Goal: Task Accomplishment & Management: Complete application form

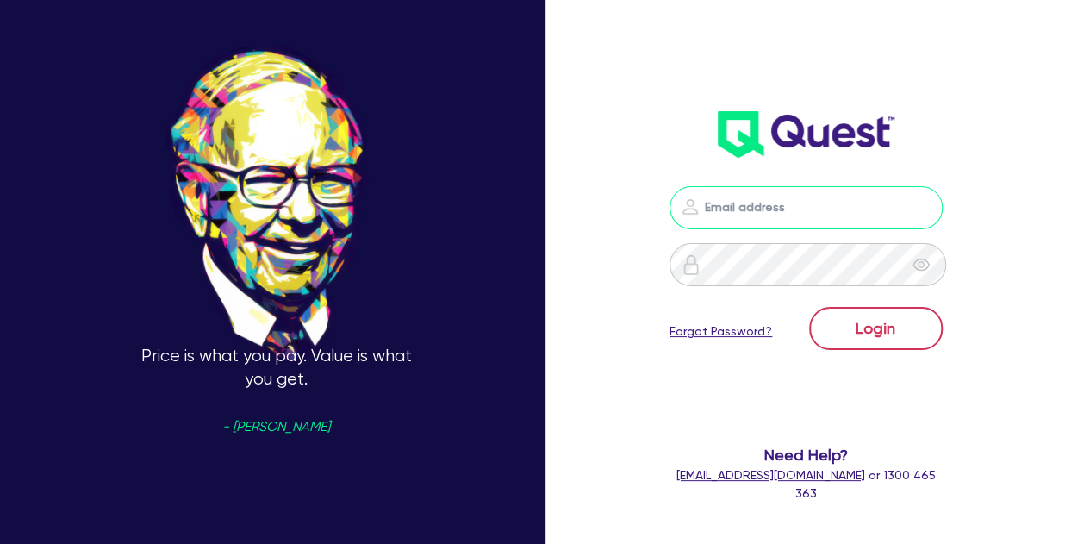
type input "[PERSON_NAME][EMAIL_ADDRESS][PERSON_NAME][DOMAIN_NAME]"
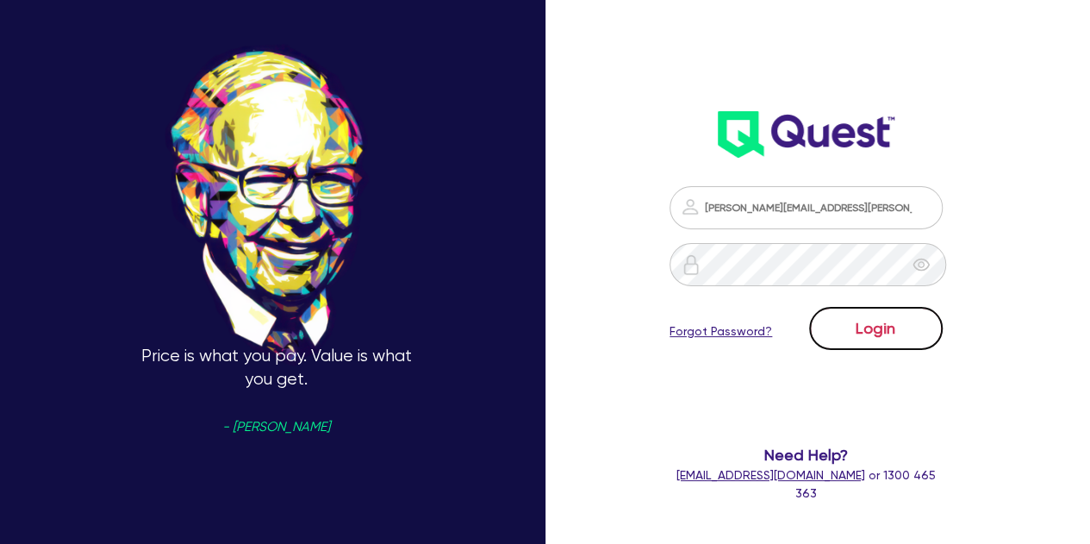
click at [868, 315] on button "Login" at bounding box center [876, 328] width 134 height 43
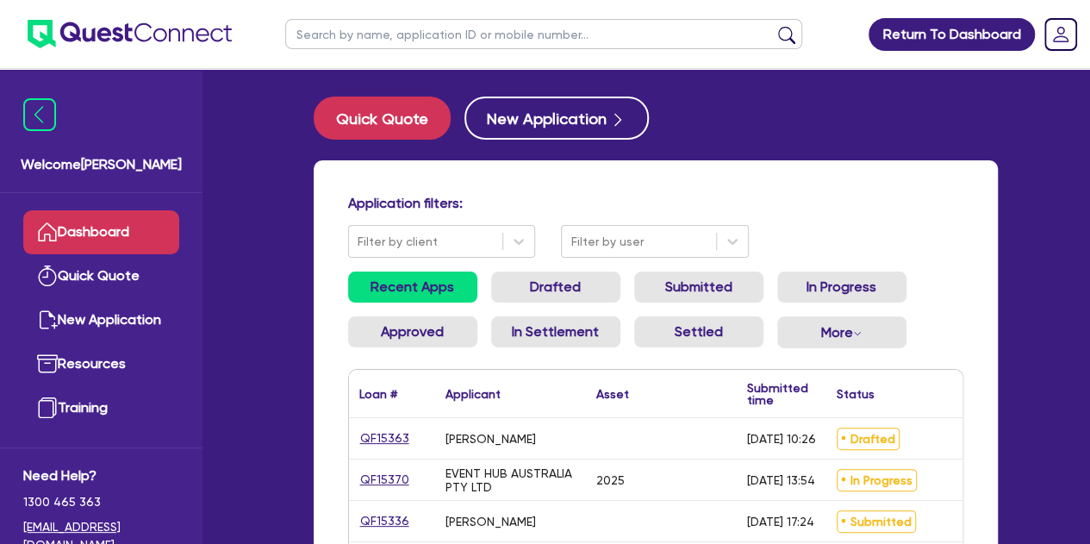
click at [313, 41] on input "text" at bounding box center [543, 34] width 517 height 30
click at [425, 34] on input "text" at bounding box center [543, 34] width 517 height 30
type input "usman"
click at [773, 26] on button "submit" at bounding box center [787, 38] width 28 height 24
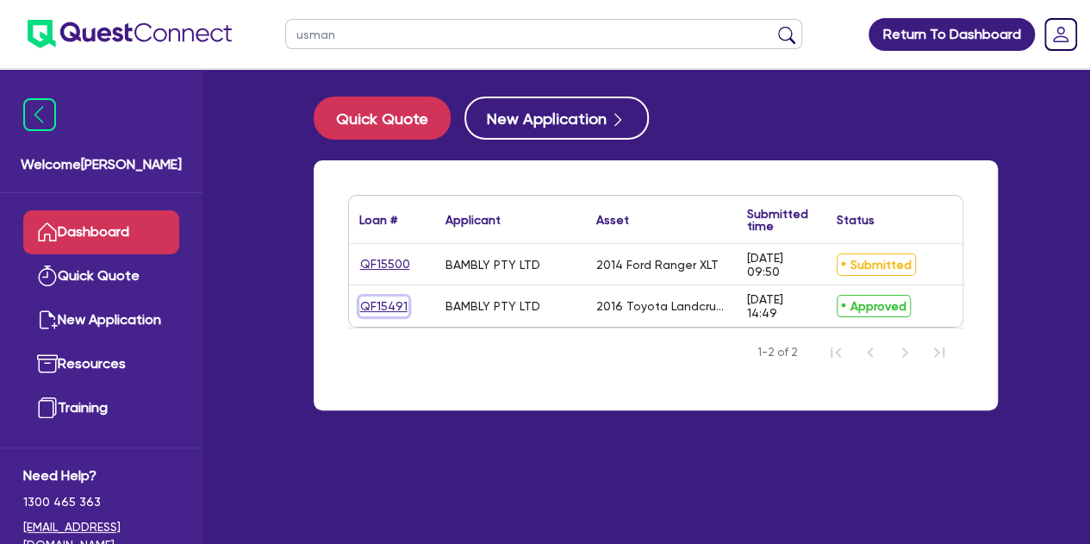
click at [380, 299] on link "QF15491" at bounding box center [383, 307] width 49 height 20
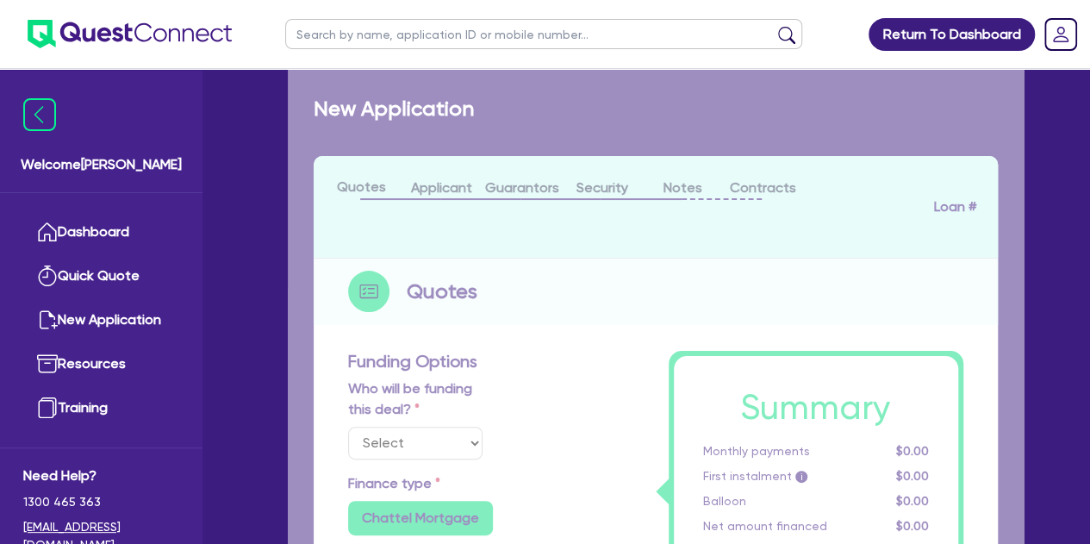
select select "Other"
select select "CARS_AND_LIGHT_TRUCKS"
type input "2016"
radio input "false"
radio input "true"
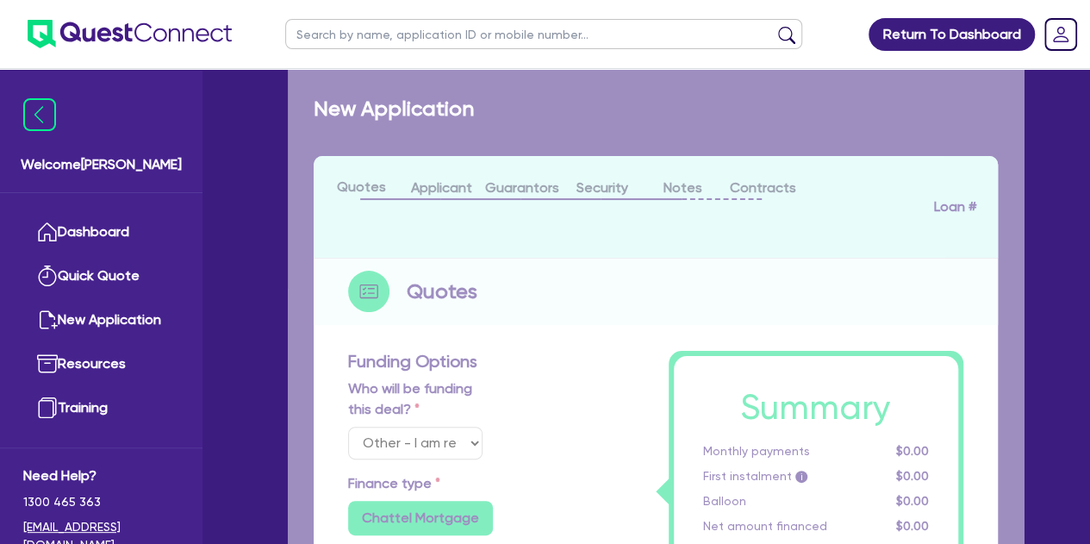
radio input "true"
type input "88,000"
type input "8"
type input "7,105.56"
type input "6.69"
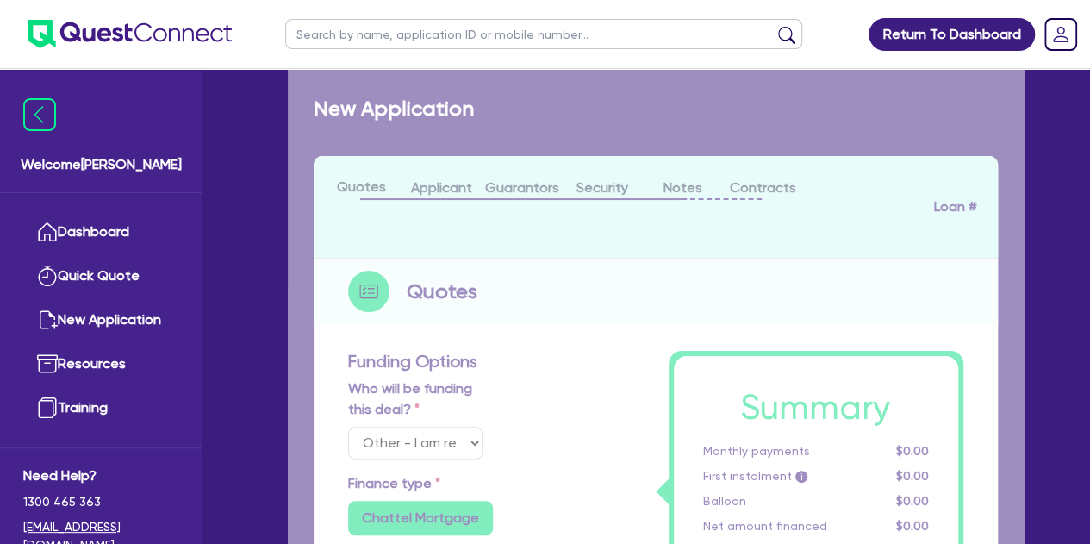
radio input "false"
type input "745"
type input "1,000"
radio input "true"
radio input "false"
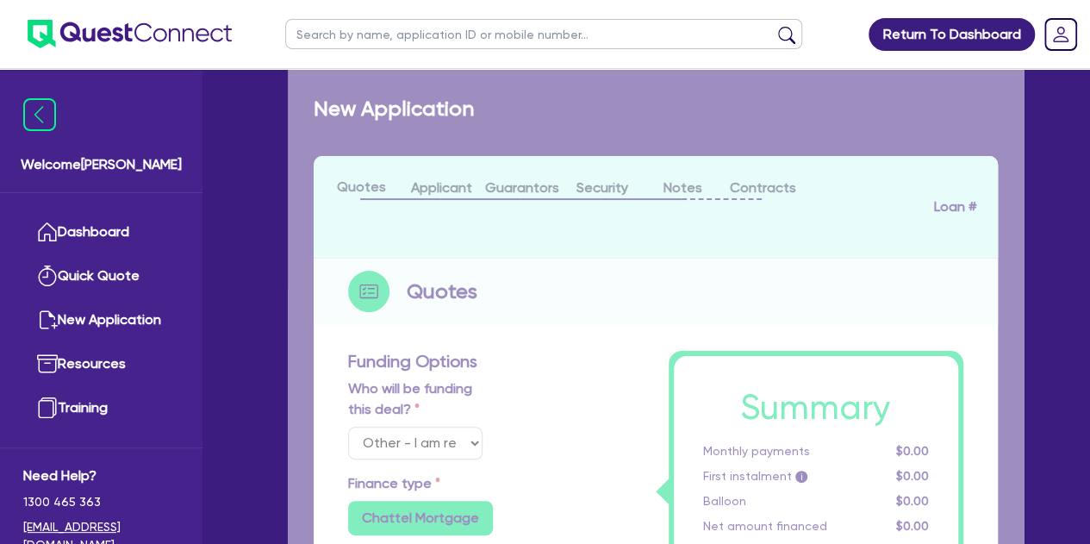
select select "PASSENGER_VEHICLES"
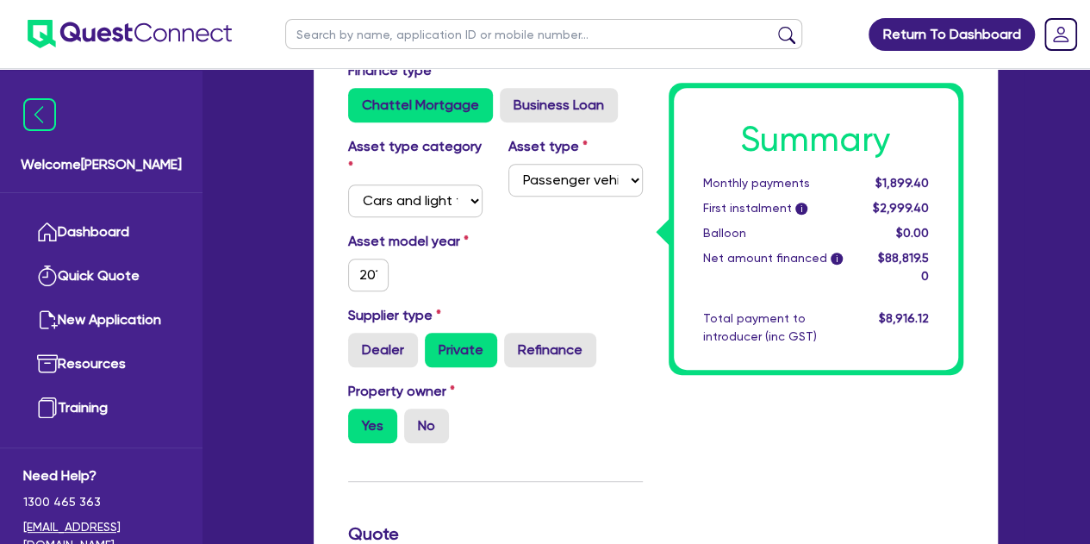
scroll to position [446, 0]
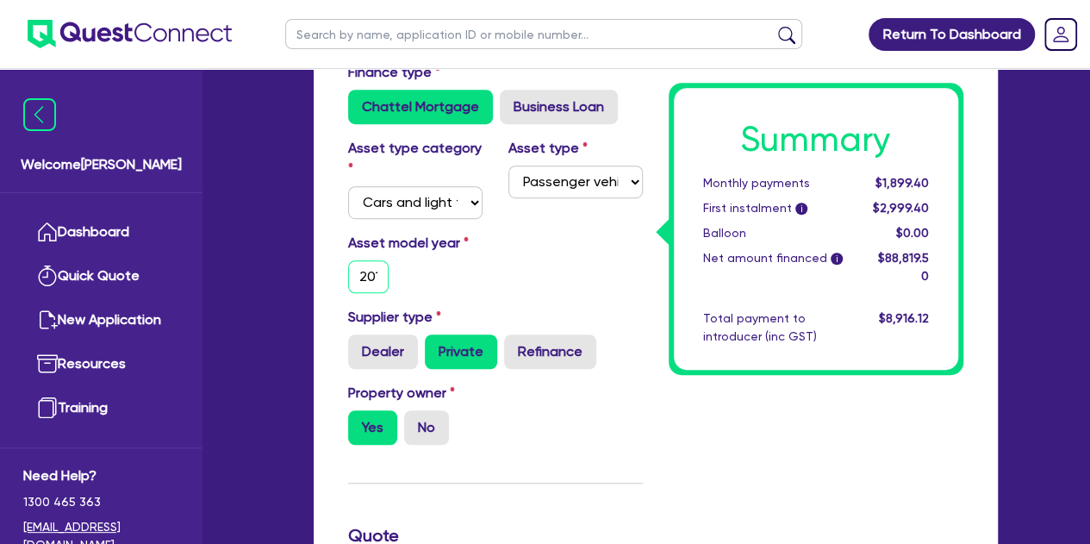
click at [372, 271] on input "2016" at bounding box center [368, 276] width 41 height 33
type input "88,000"
type input "7,105.56"
type input "1,000"
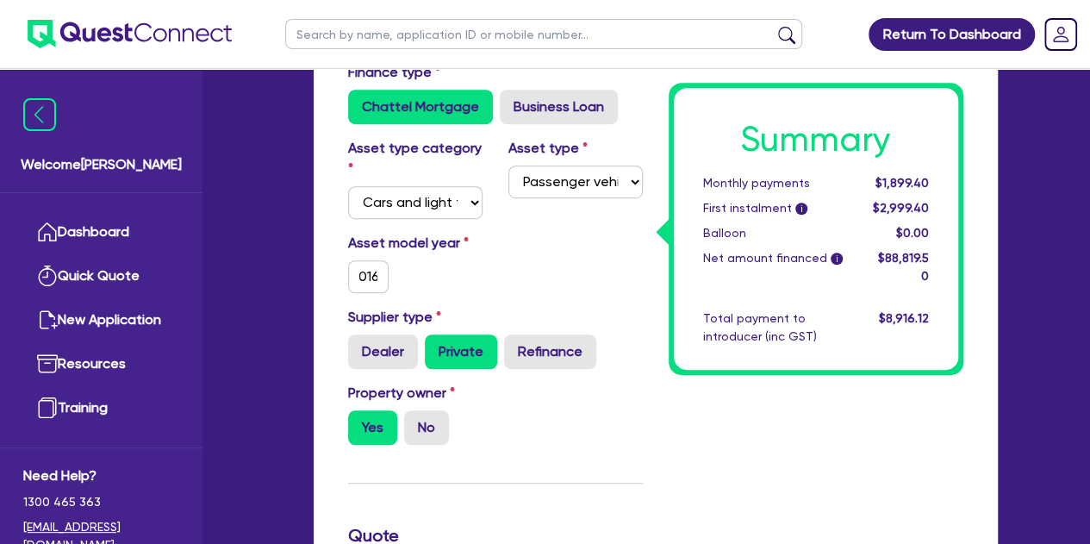
scroll to position [0, 0]
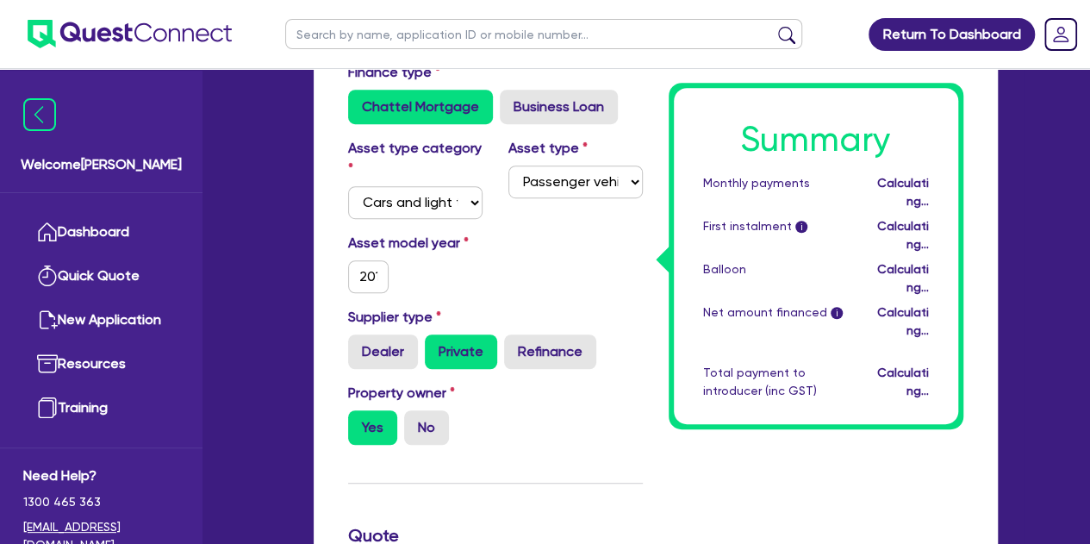
type input "88,000"
type input "7,105.56"
type input "1,000"
click at [527, 290] on div "Asset model year [DATE]" at bounding box center [495, 270] width 321 height 74
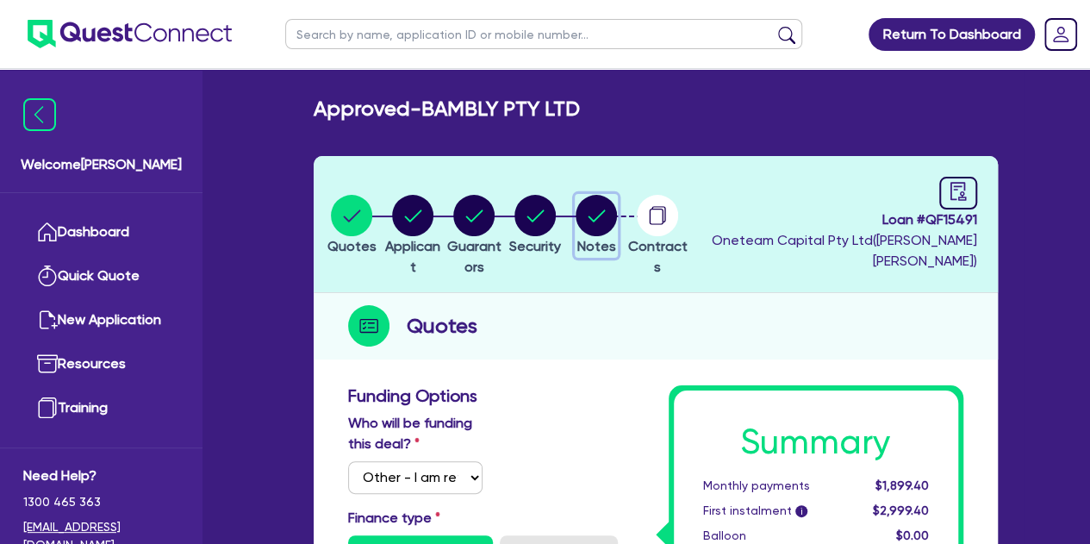
click at [617, 223] on circle "button" at bounding box center [596, 215] width 41 height 41
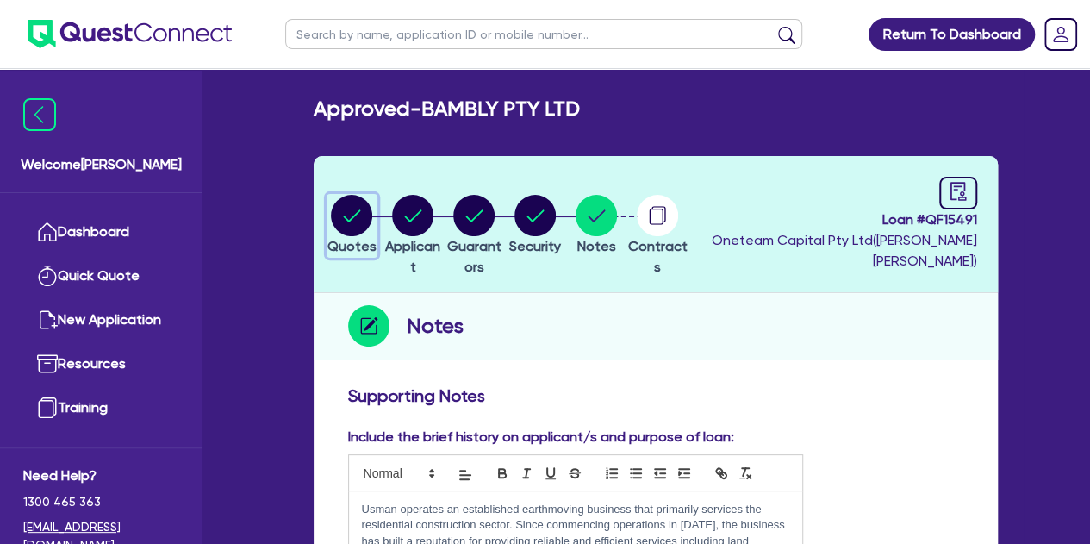
click at [347, 208] on circle "button" at bounding box center [351, 215] width 41 height 41
select select "Other"
select select "CARS_AND_LIGHT_TRUCKS"
select select "PASSENGER_VEHICLES"
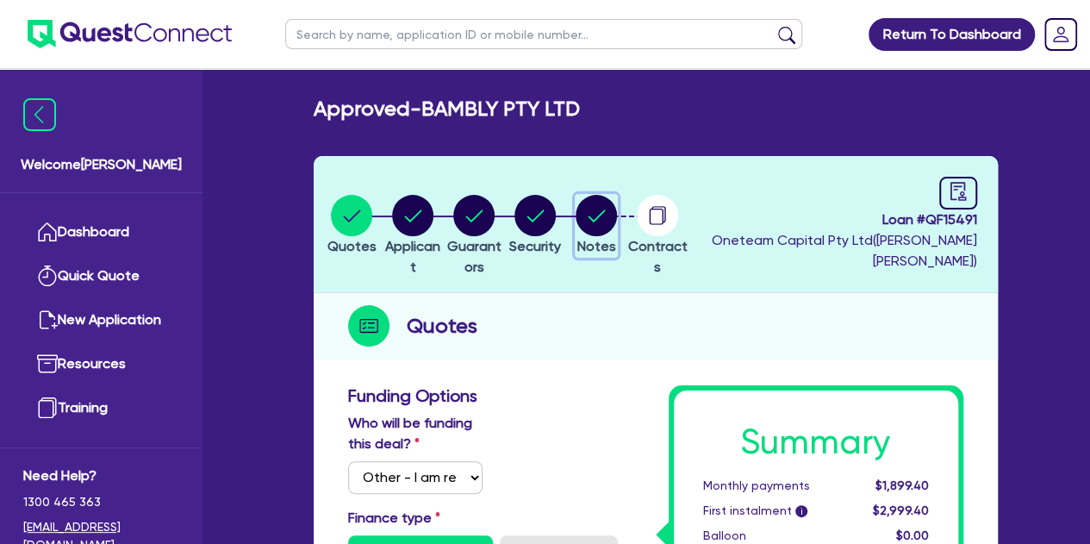
click at [617, 209] on circle "button" at bounding box center [596, 215] width 41 height 41
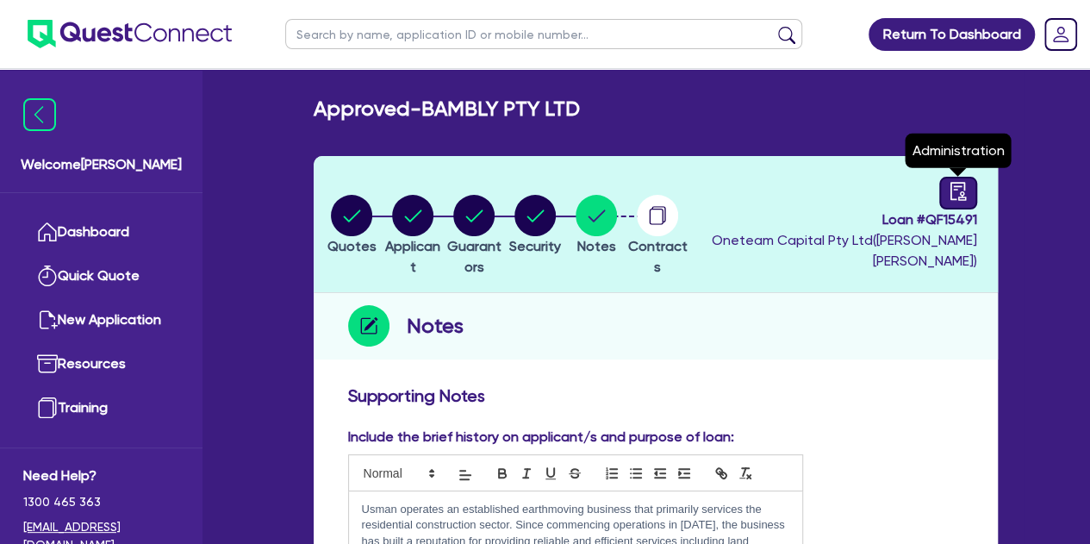
click at [957, 193] on icon "audit" at bounding box center [958, 191] width 19 height 19
select select "APPROVED_WAITING_FOR_MORE_INFO"
select select "Pepper"
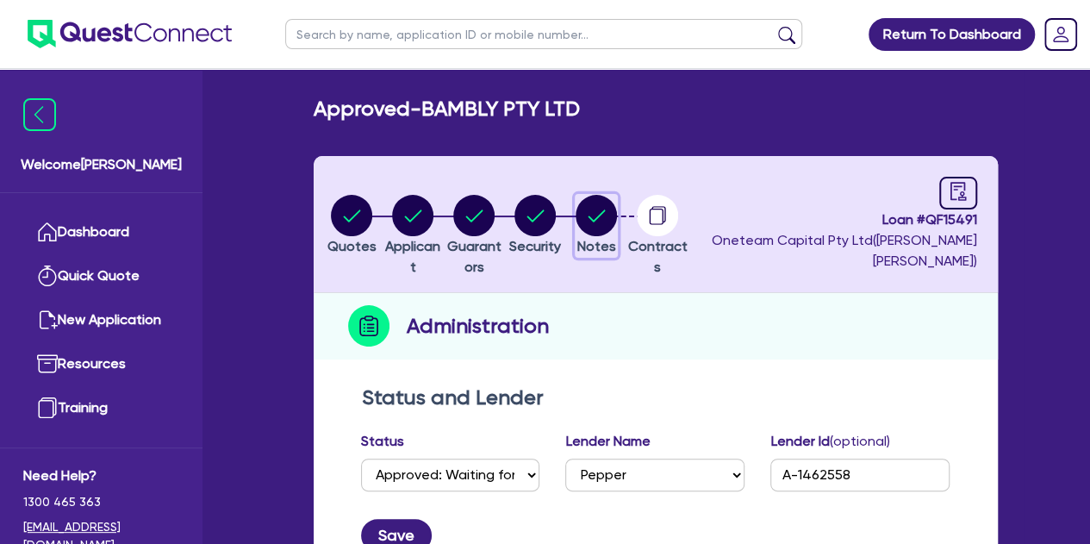
click at [617, 206] on circle "button" at bounding box center [596, 215] width 41 height 41
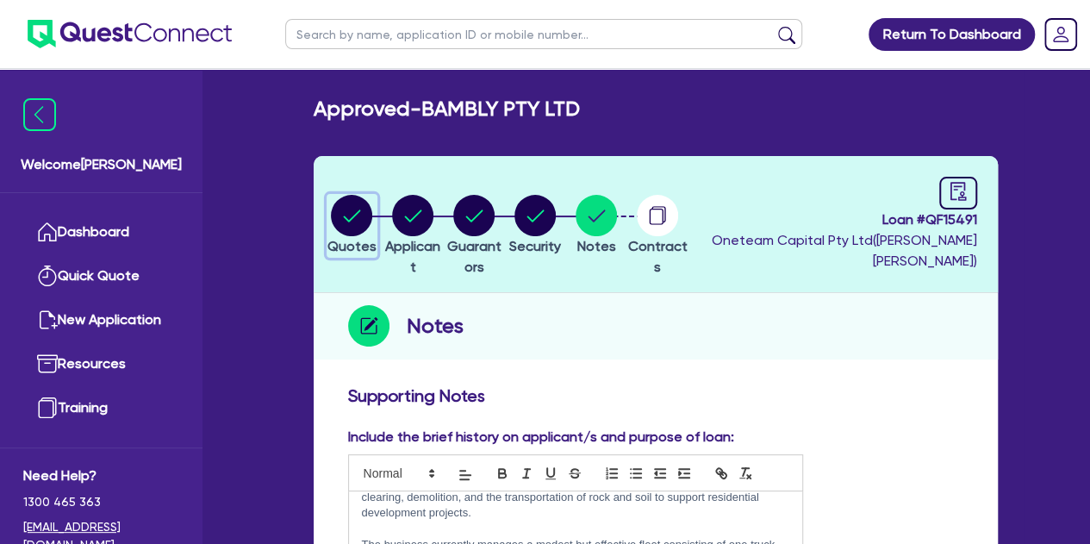
click at [359, 207] on circle "button" at bounding box center [351, 215] width 41 height 41
select select "Other"
select select "CARS_AND_LIGHT_TRUCKS"
select select "PASSENGER_VEHICLES"
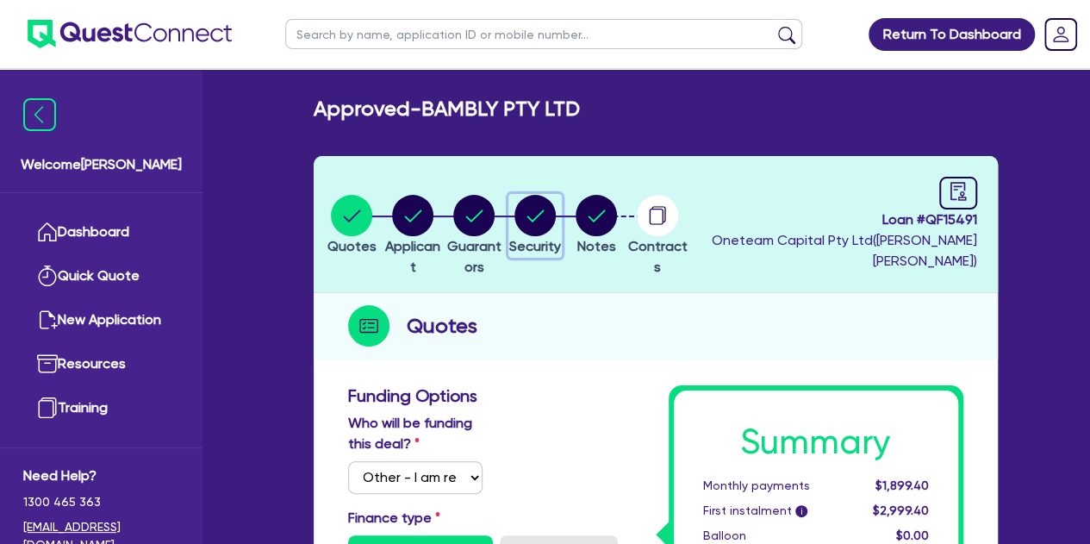
click at [556, 206] on circle "button" at bounding box center [535, 215] width 41 height 41
select select "CARS_AND_LIGHT_TRUCKS"
select select "PASSENGER_VEHICLES"
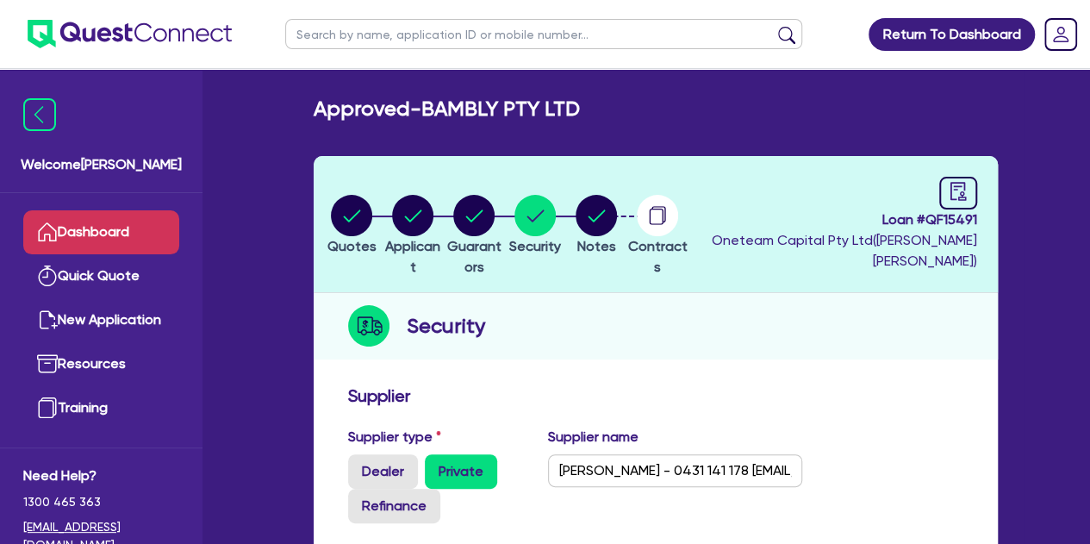
click at [111, 246] on link "Dashboard" at bounding box center [101, 232] width 156 height 44
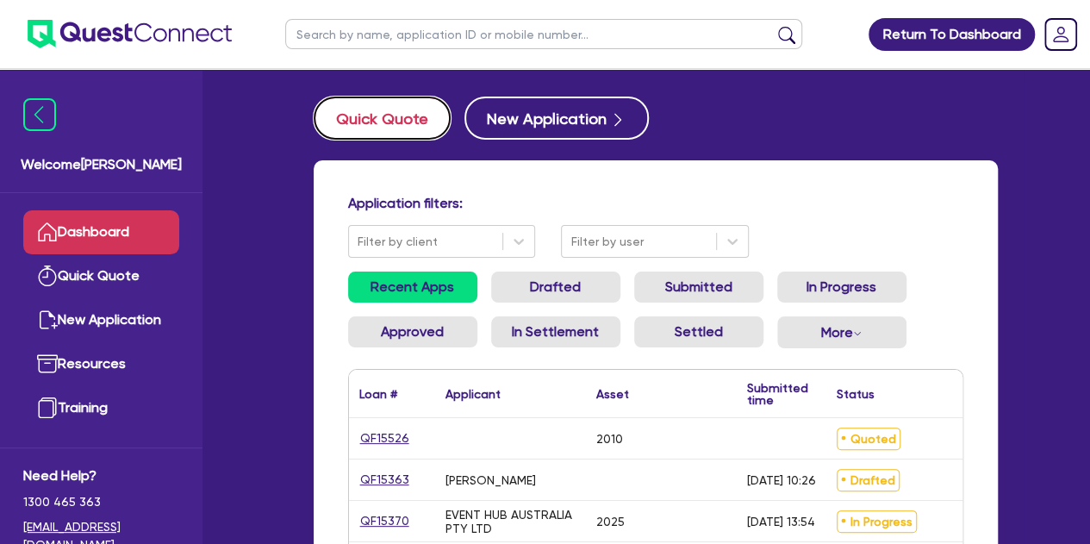
click at [391, 128] on button "Quick Quote" at bounding box center [382, 118] width 137 height 43
select select "Other"
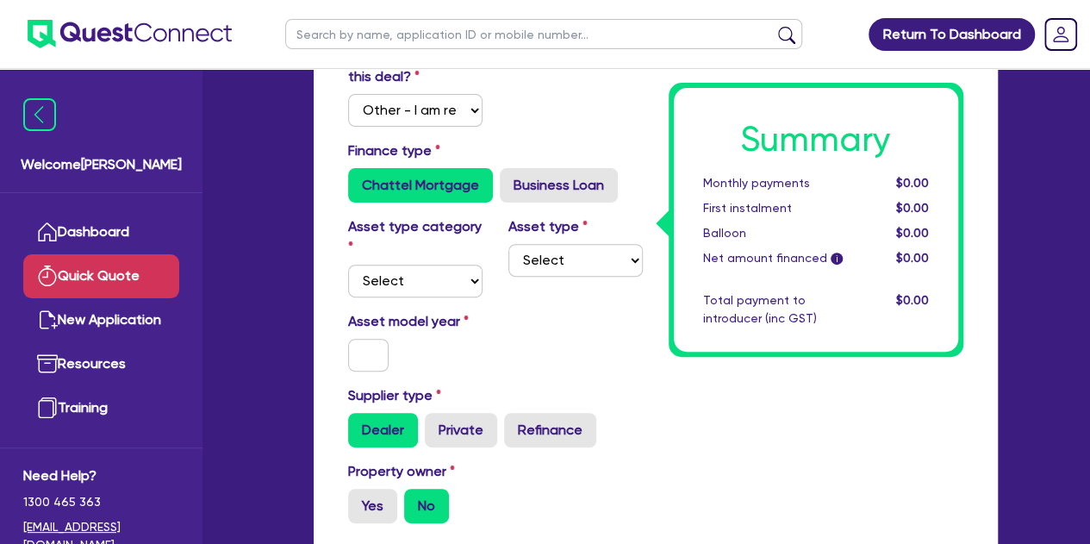
scroll to position [190, 0]
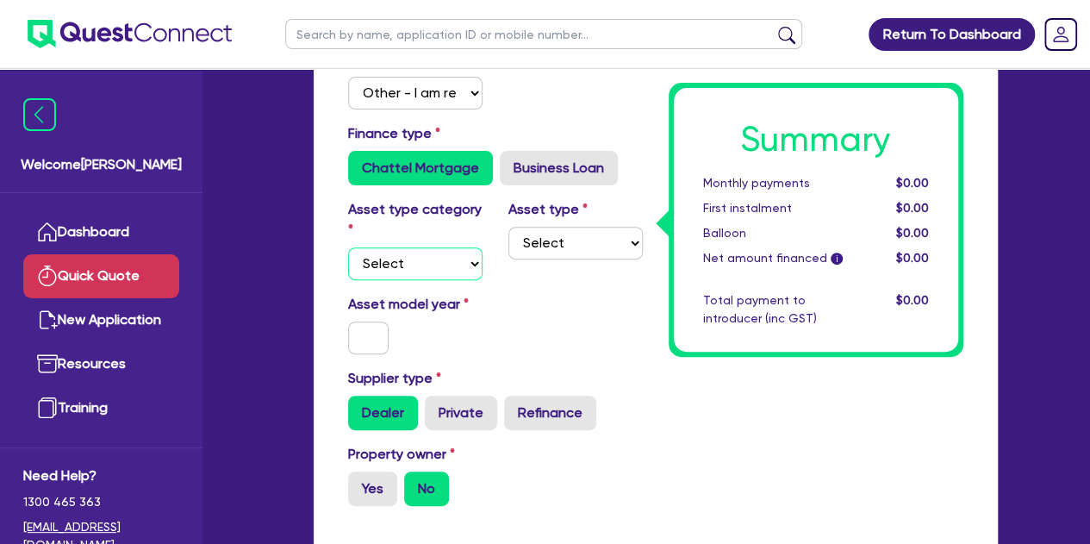
click at [401, 262] on select "Select Cars and light trucks Primary assets Secondary assets Tertiary assets" at bounding box center [415, 263] width 134 height 33
select select "PRIMARY_ASSETS"
click at [348, 247] on select "Select Cars and light trucks Primary assets Secondary assets Tertiary assets" at bounding box center [415, 263] width 134 height 33
click at [554, 252] on select "Select Heavy trucks over 4.5 tonne Trailers Bus and coaches Yellow goods and ex…" at bounding box center [576, 243] width 134 height 33
select select "CONSTRUCTION_AND_EARTHMOVING_EQUIPMENT"
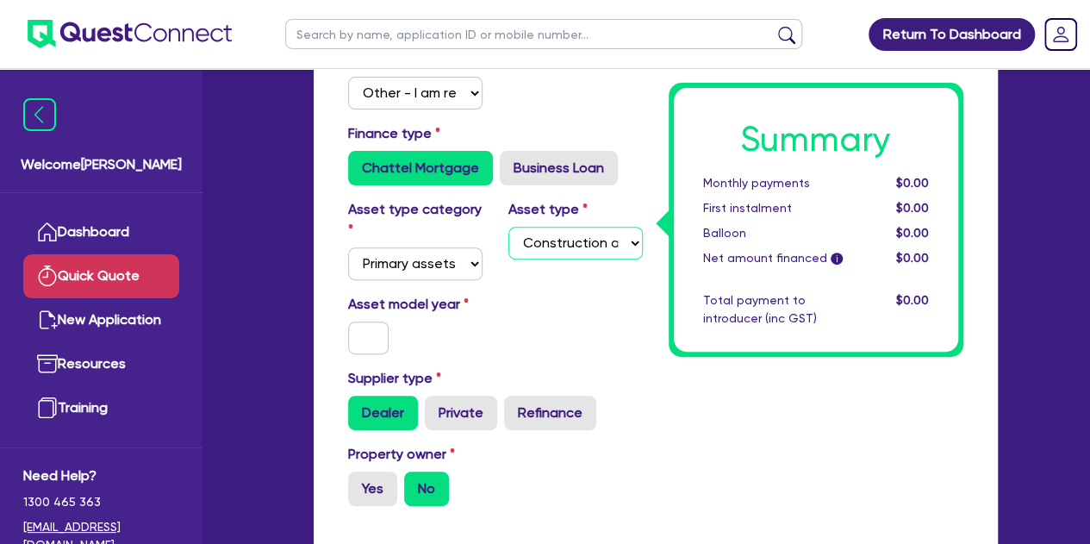
click at [509, 227] on select "Select Heavy trucks over 4.5 tonne Trailers Bus and coaches Yellow goods and ex…" at bounding box center [576, 243] width 134 height 33
click at [379, 334] on input "text" at bounding box center [368, 338] width 41 height 33
type input "2023"
click at [423, 344] on div "Asset model year [DATE]" at bounding box center [415, 324] width 160 height 60
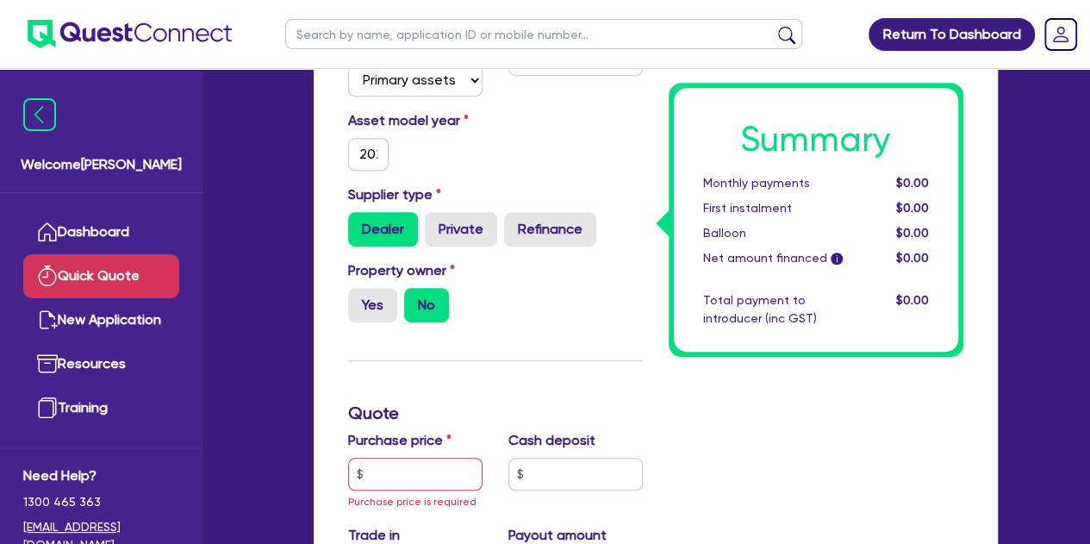
scroll to position [374, 0]
click at [367, 323] on div "Property owner Yes No" at bounding box center [495, 297] width 321 height 76
click at [371, 318] on label "Yes" at bounding box center [372, 304] width 49 height 34
click at [359, 298] on input "Yes" at bounding box center [353, 292] width 11 height 11
radio input "true"
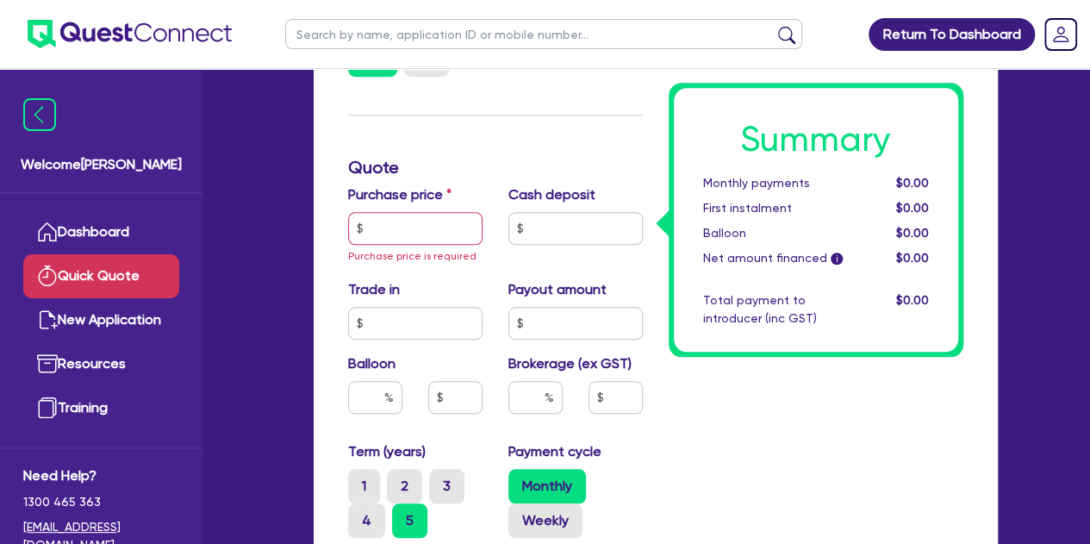
scroll to position [621, 0]
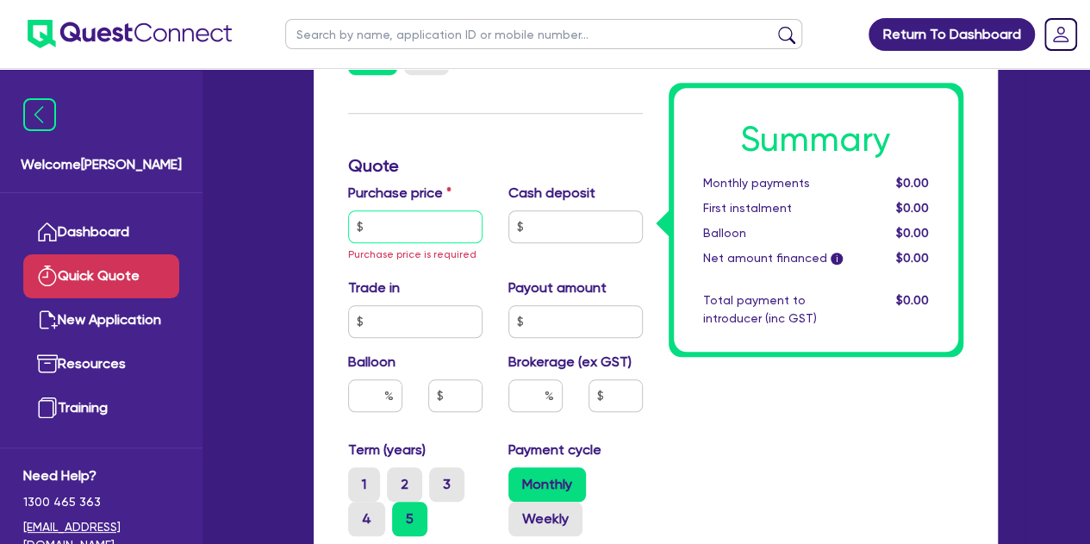
click at [415, 230] on input "text" at bounding box center [415, 226] width 134 height 33
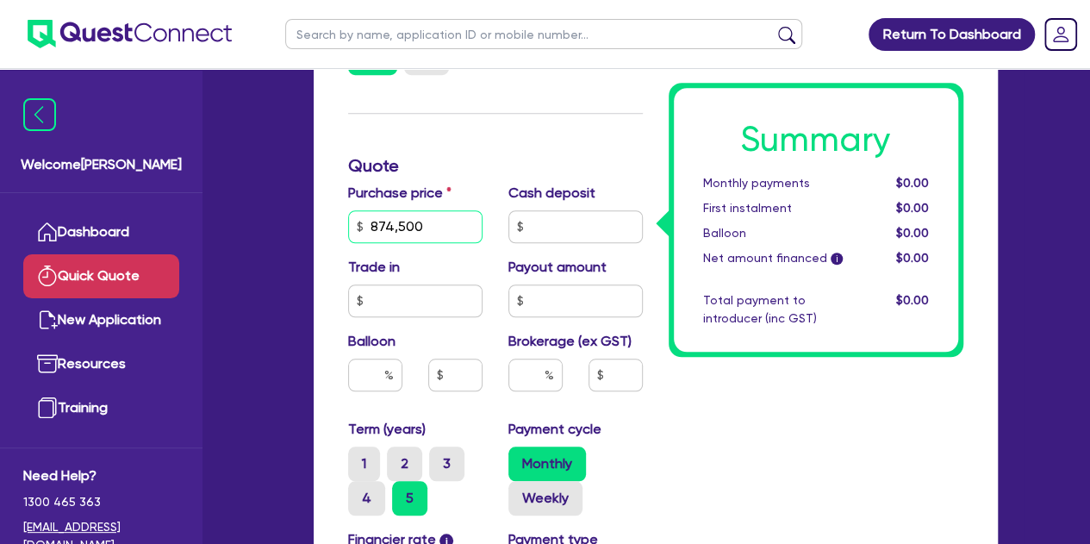
type input "874,500"
click at [265, 276] on div "Welcome [PERSON_NAME] Quick Quote New Application Ref Company Ref Salesperson R…" at bounding box center [545, 211] width 957 height 1665
click at [579, 230] on input "text" at bounding box center [576, 226] width 134 height 33
type input "250,000"
click at [336, 284] on div "Trade in" at bounding box center [415, 287] width 160 height 60
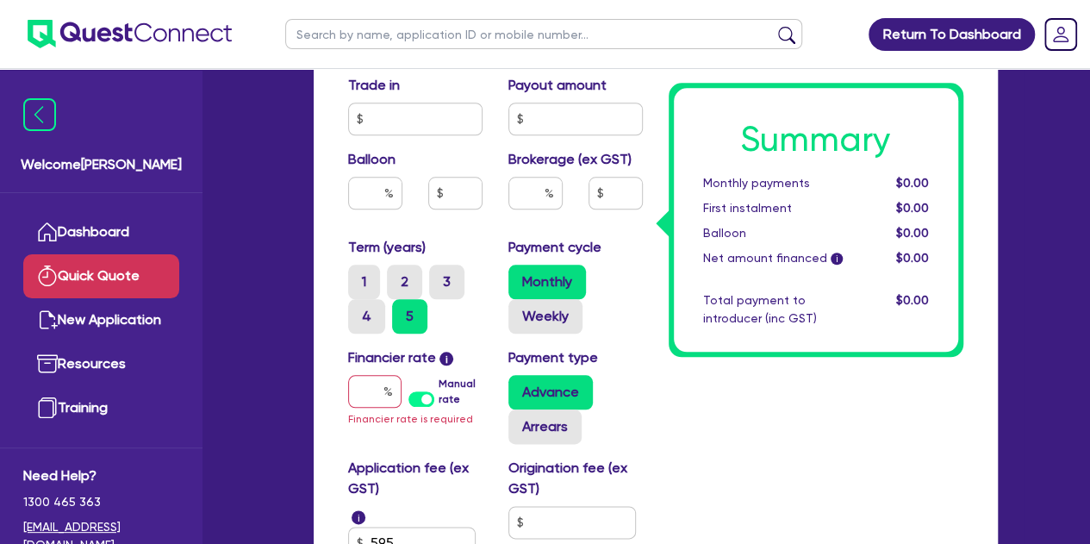
scroll to position [804, 0]
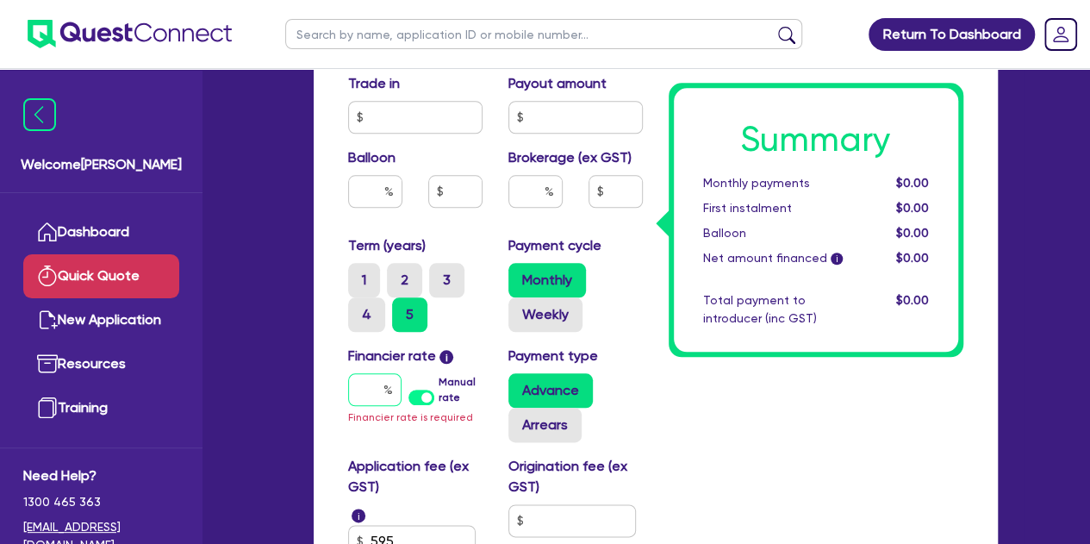
click at [365, 401] on input "text" at bounding box center [374, 389] width 53 height 33
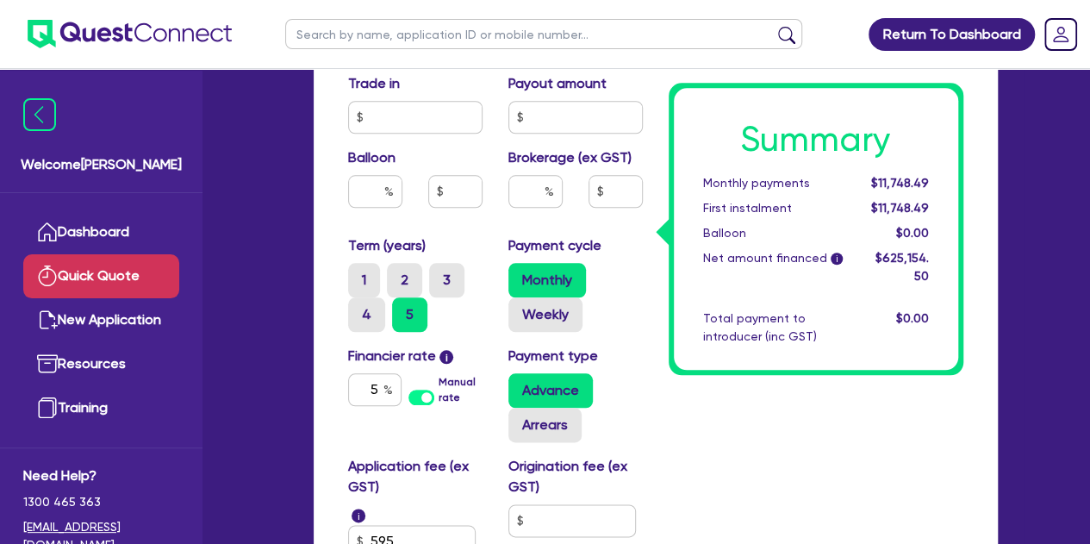
click at [307, 372] on div "Funding Options Who will be funding this deal? Select I will fund 100% I will c…" at bounding box center [656, 64] width 710 height 1425
click at [379, 393] on input "5" at bounding box center [374, 389] width 53 height 33
type input "5.8"
click at [322, 391] on div "Funding Options Who will be funding this deal? Select I will fund 100% I will c…" at bounding box center [656, 54] width 684 height 1404
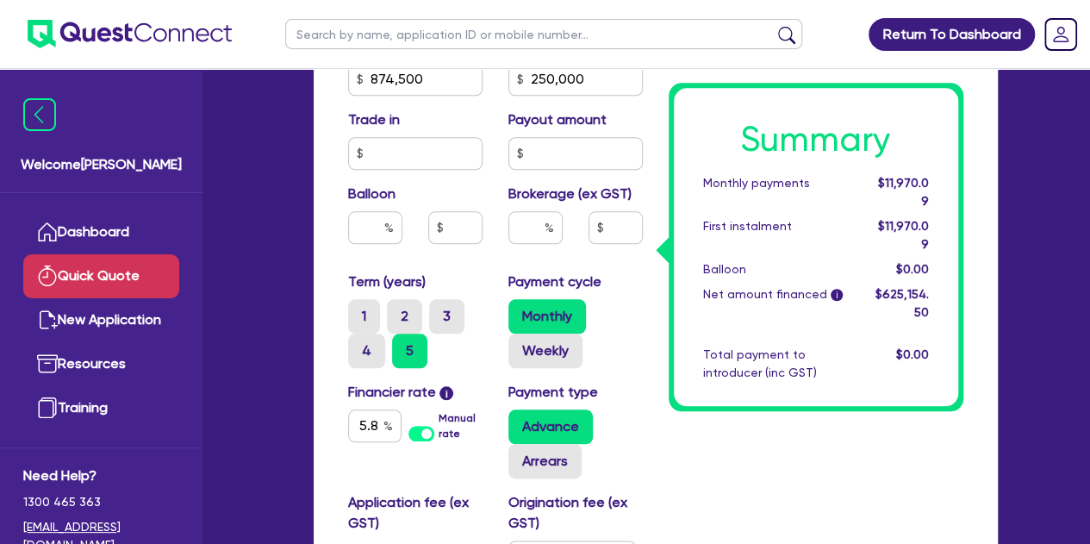
scroll to position [805, 0]
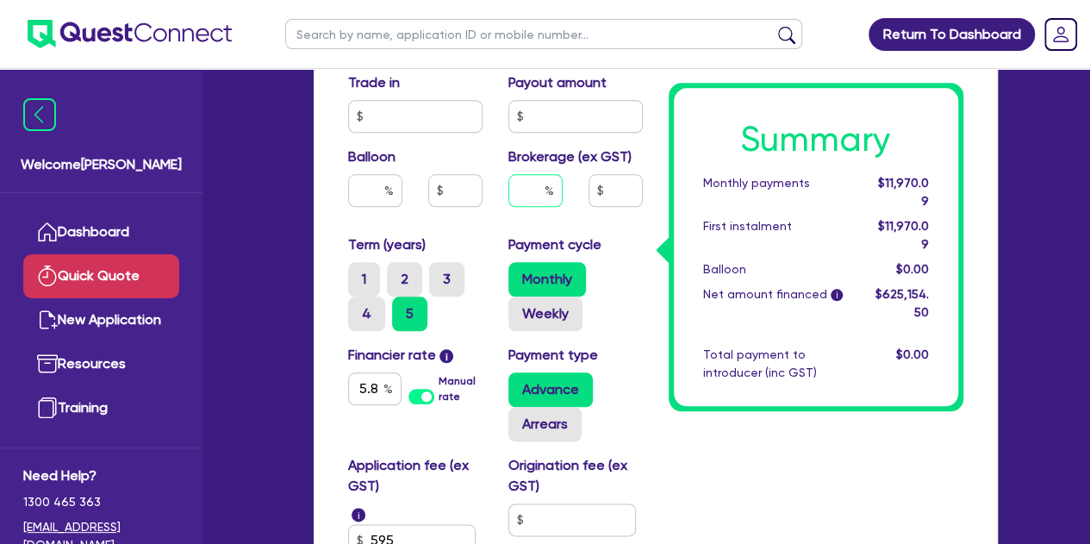
click at [531, 197] on input "text" at bounding box center [536, 190] width 54 height 33
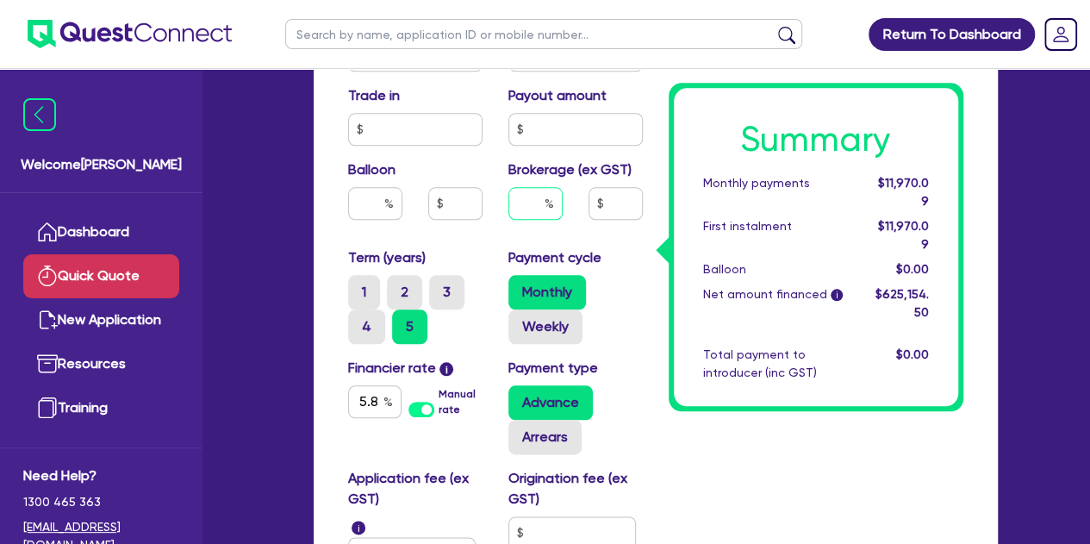
scroll to position [791, 0]
type input "1"
type input "6,251.55"
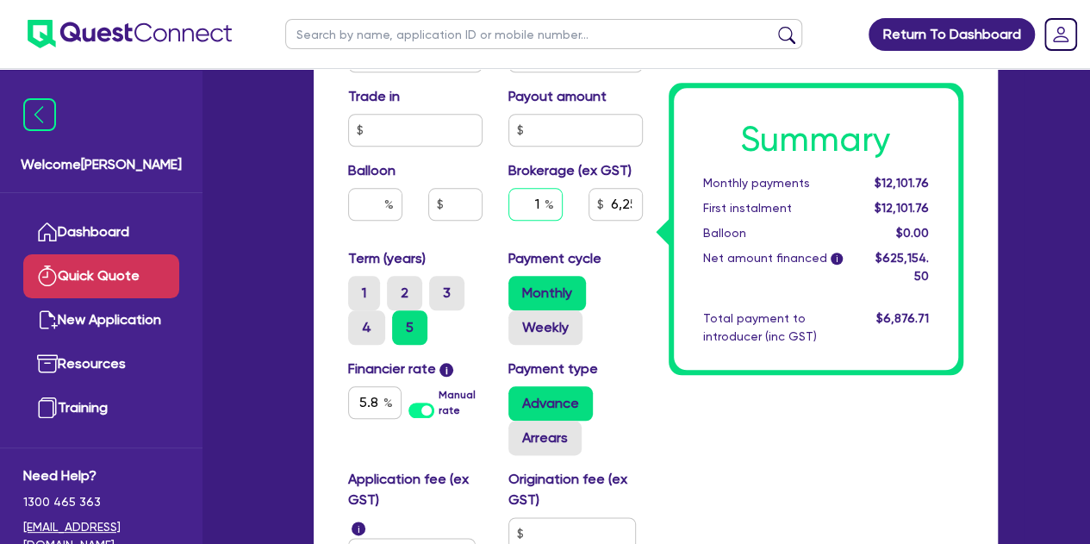
type input "1"
click at [636, 266] on div "Payment cycle Monthly Weekly" at bounding box center [576, 296] width 160 height 97
type input "6,251.55"
click at [543, 203] on input "1" at bounding box center [536, 204] width 54 height 33
type input "6,251.55"
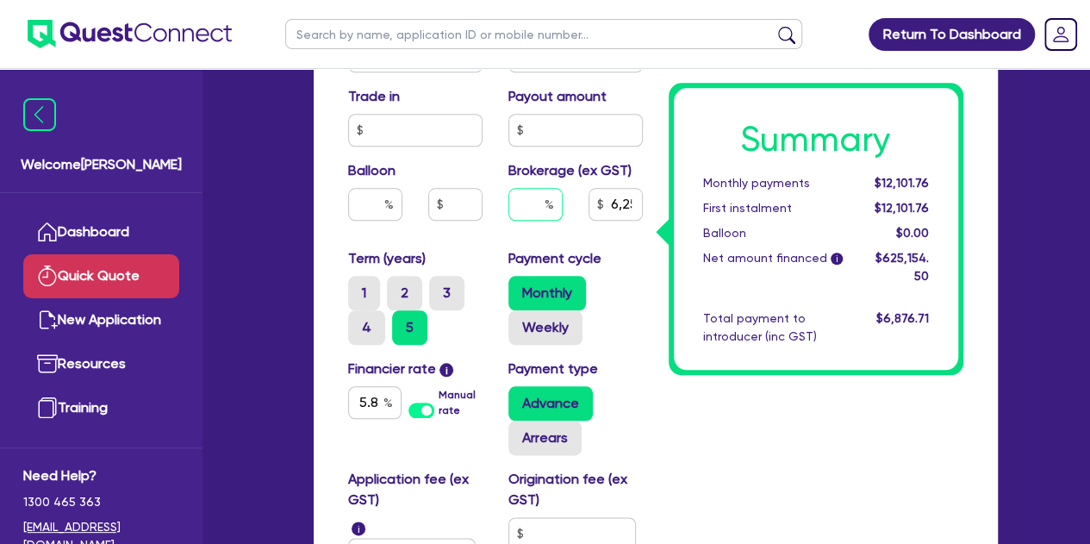
type input "2"
type input "6,251.55"
type input "2"
type input "12,503.09"
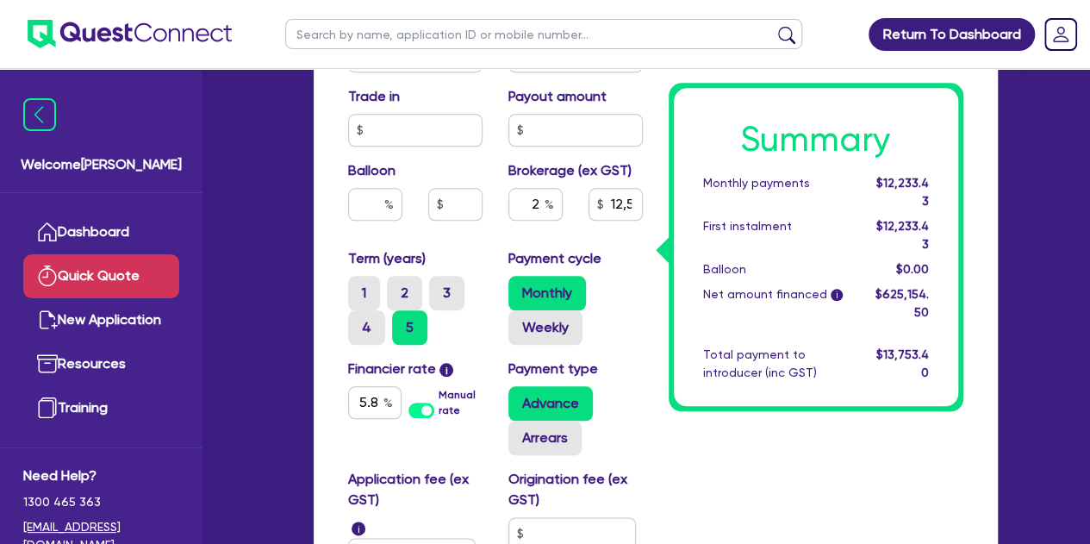
click at [603, 246] on div "Purchase price 874,500 Cash deposit 250,000 Trade in Payout amount Balloon Brok…" at bounding box center [495, 130] width 321 height 236
click at [543, 205] on input "2" at bounding box center [536, 204] width 54 height 33
type input "12,503.09"
type input "1"
type input "12,503.09"
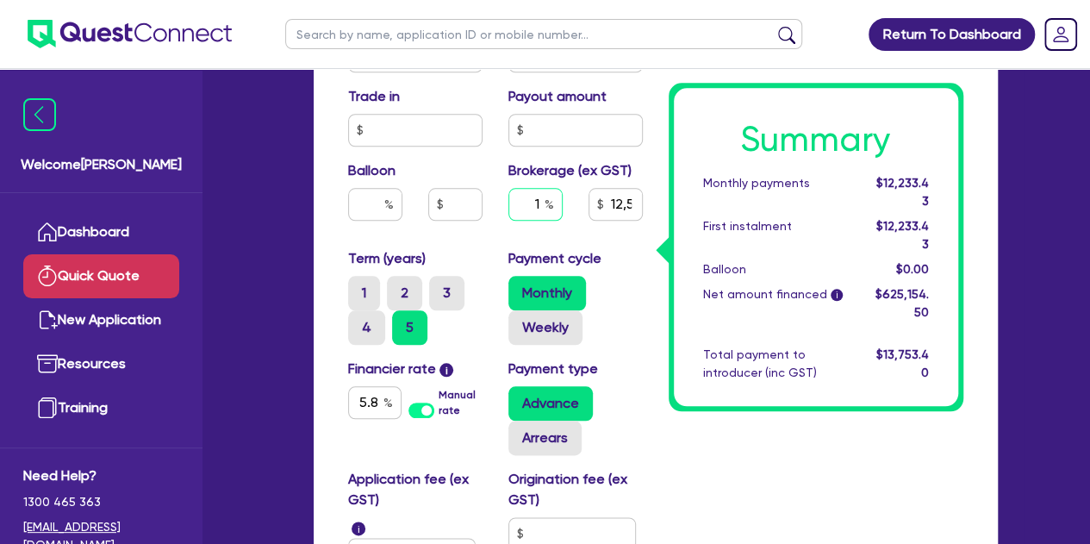
type input "1."
type input "12,503.09"
type input "1.5"
type input "12,503.09"
type input "1.5"
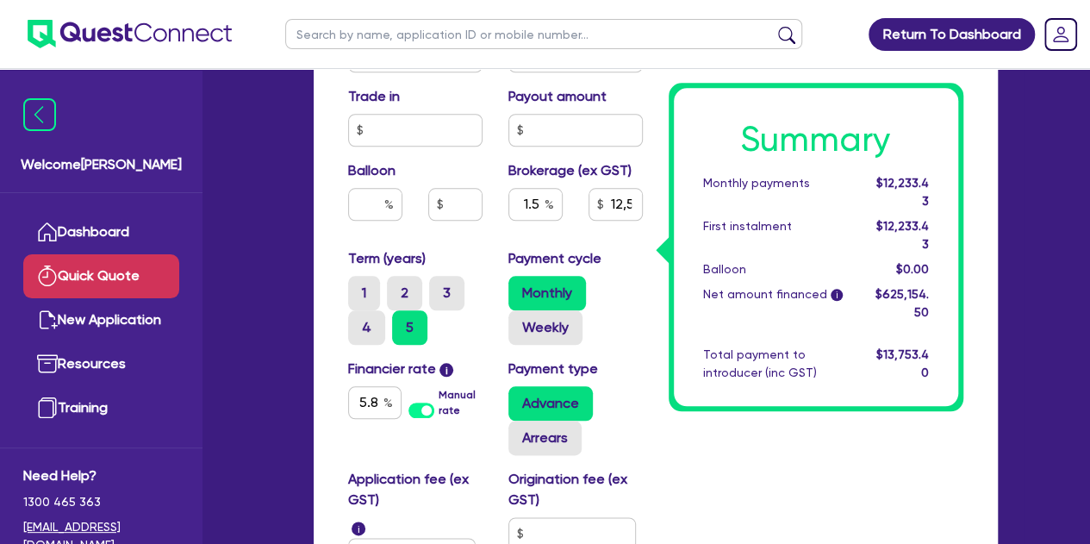
type input "9,377.32"
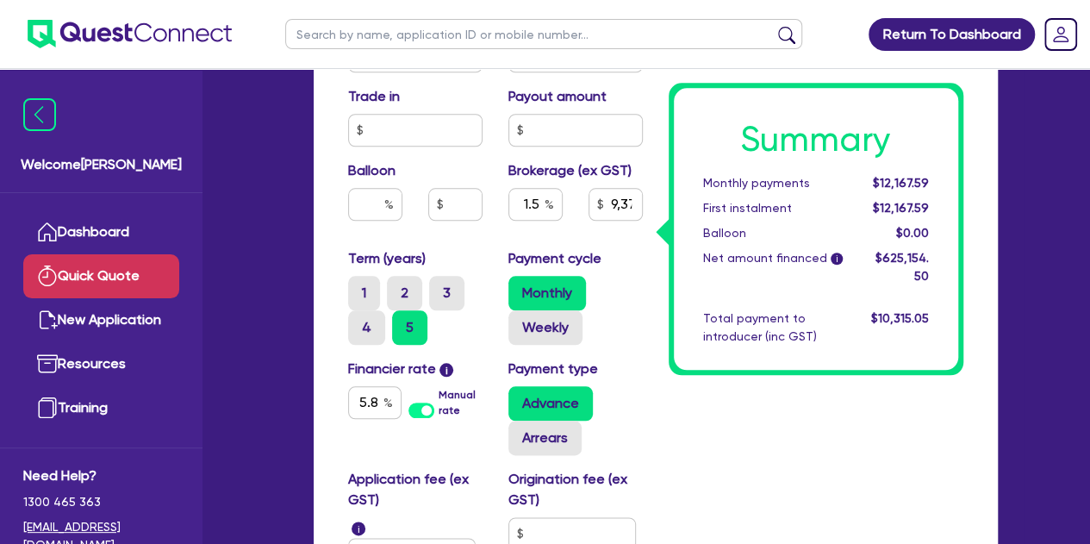
click at [627, 263] on div "Payment cycle Monthly Weekly" at bounding box center [576, 296] width 160 height 97
click at [536, 208] on input "1.5" at bounding box center [536, 204] width 54 height 33
type input "1."
type input "9,377.32"
type input "1"
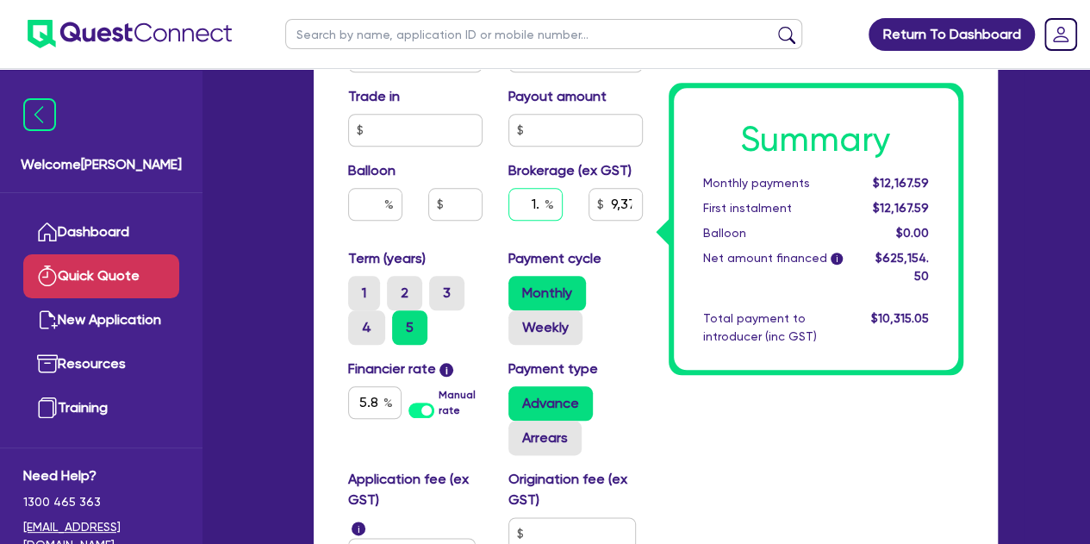
type input "9,377.32"
type input "1"
type input "6,251.55"
click at [484, 221] on div "Balloon" at bounding box center [415, 197] width 160 height 74
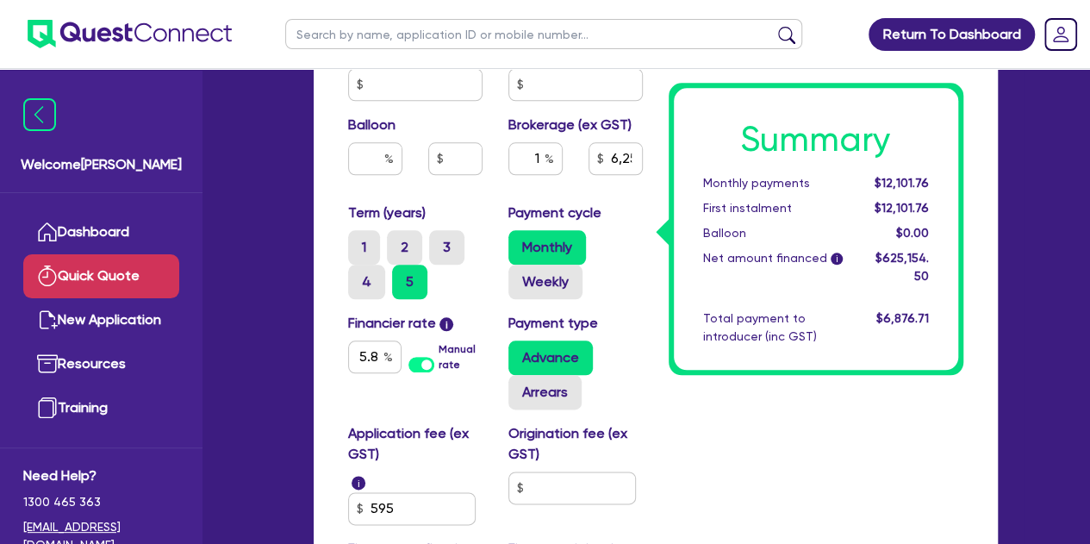
scroll to position [836, 0]
click at [385, 165] on div at bounding box center [375, 159] width 54 height 33
type input "2"
type input "6,251.55"
type input "20"
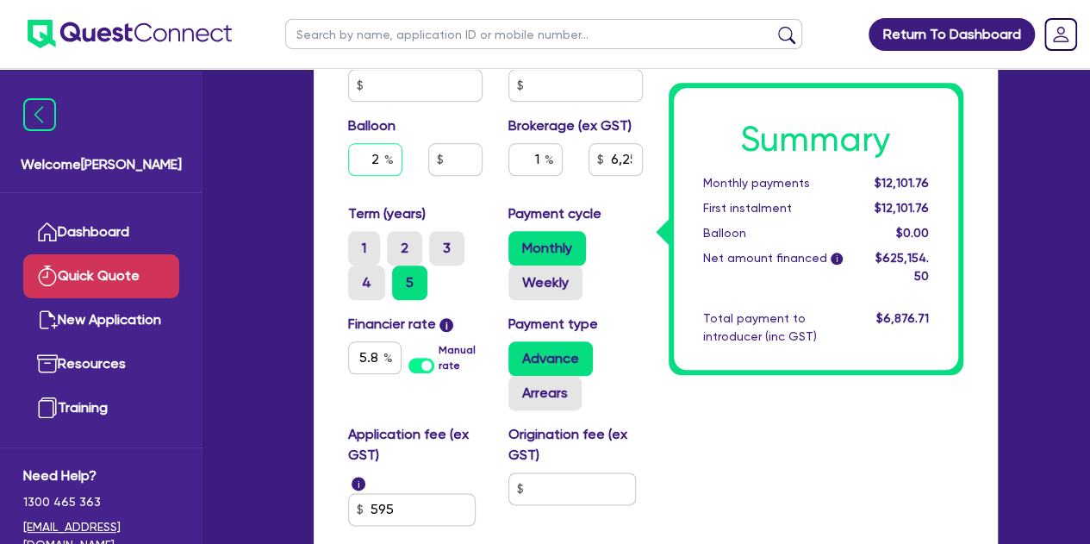
type input "6,251.55"
type input "200"
type input "6,251.55"
type input "20"
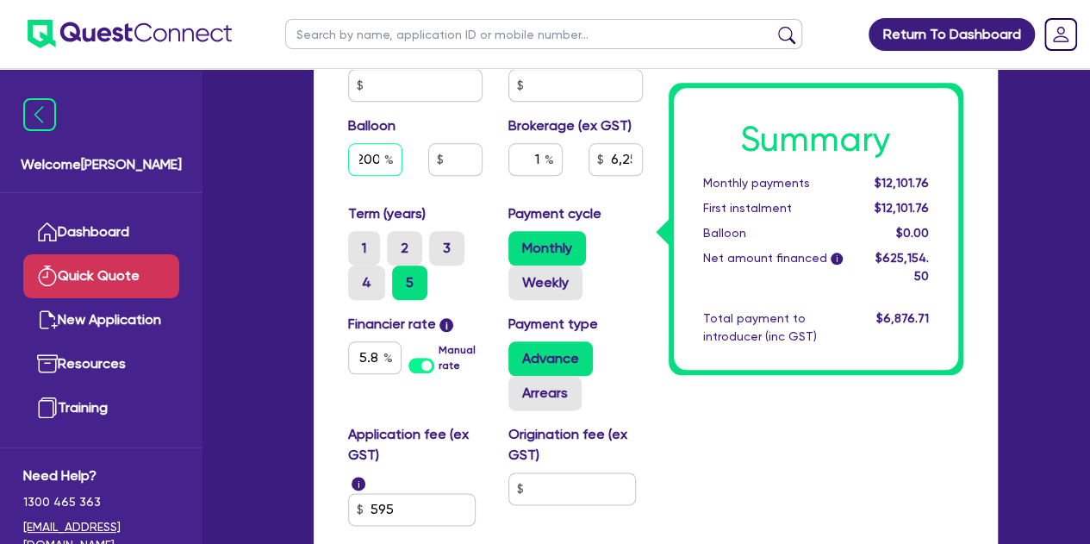
type input "6,251.55"
type input "2"
type input "6,251.55"
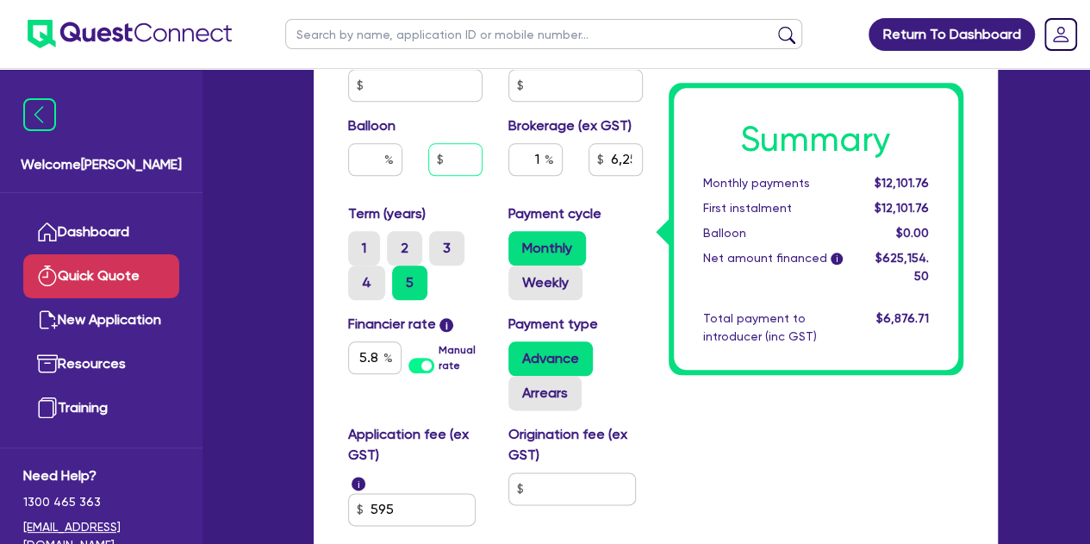
click at [460, 161] on input "text" at bounding box center [455, 159] width 54 height 33
type input "2"
type input "6,251.55"
type input "20"
type input "6,251.55"
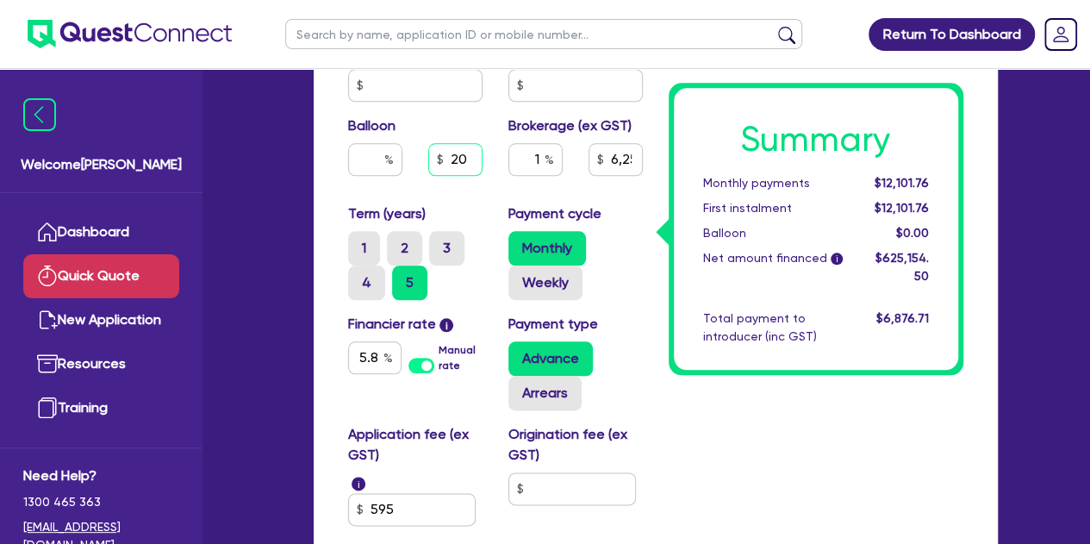
type input "200"
type input "6,251.55"
type input "2,000"
type input "6,251.55"
type input "20,000"
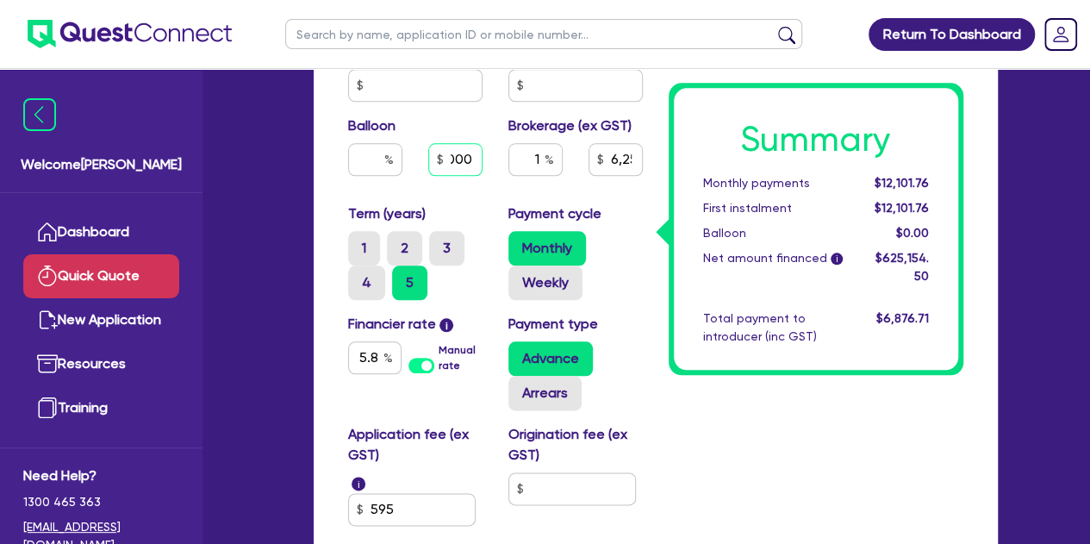
type input "6,251.55"
type input "200,000"
type input "6,251.55"
type input "200,000"
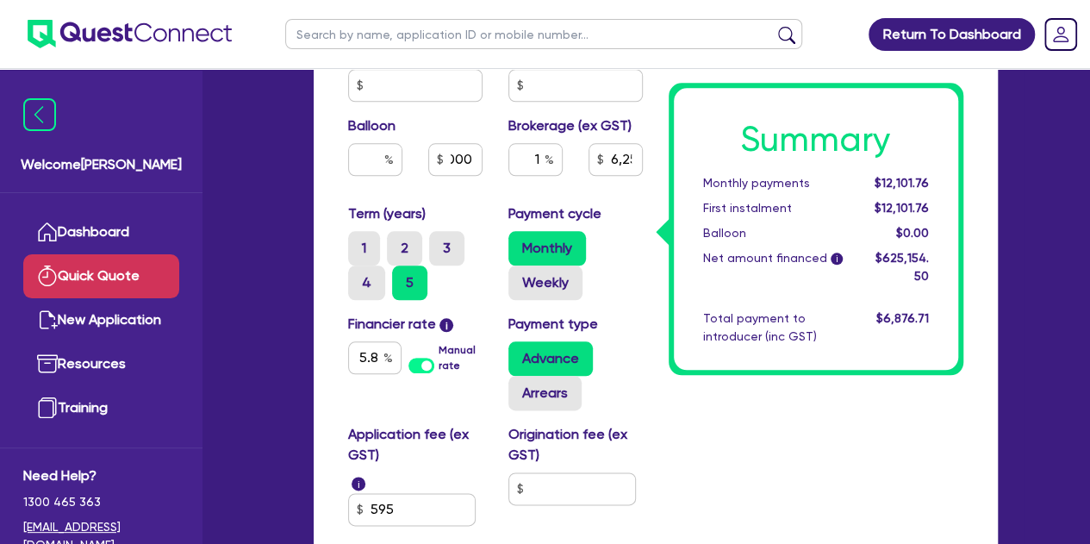
type input "6,251.55"
type input "22.87"
type input "200,000"
type input "6,251.55"
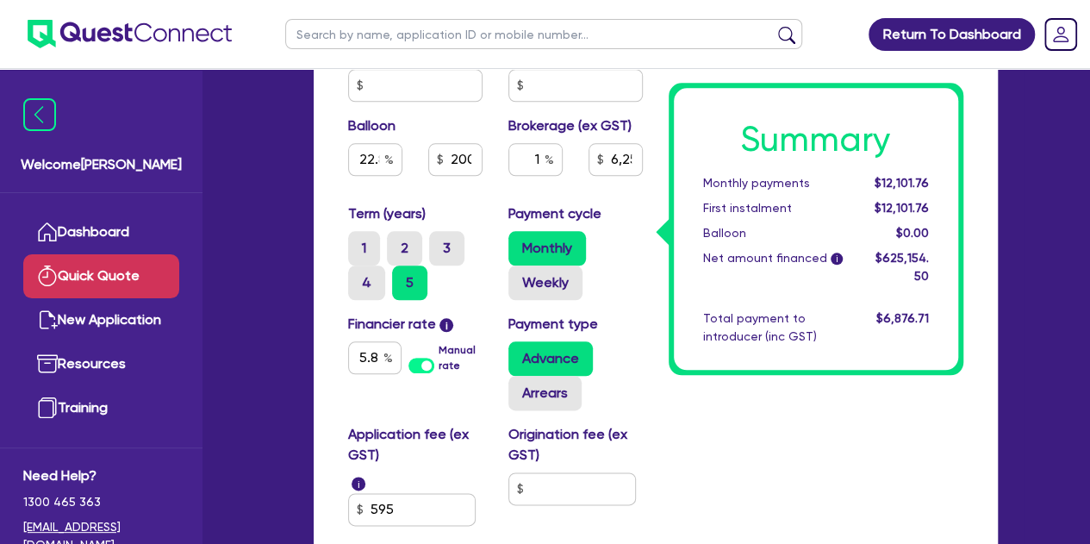
click at [327, 184] on div "Funding Options Who will be funding this deal? Select I will fund 100% I will c…" at bounding box center [656, 22] width 684 height 1404
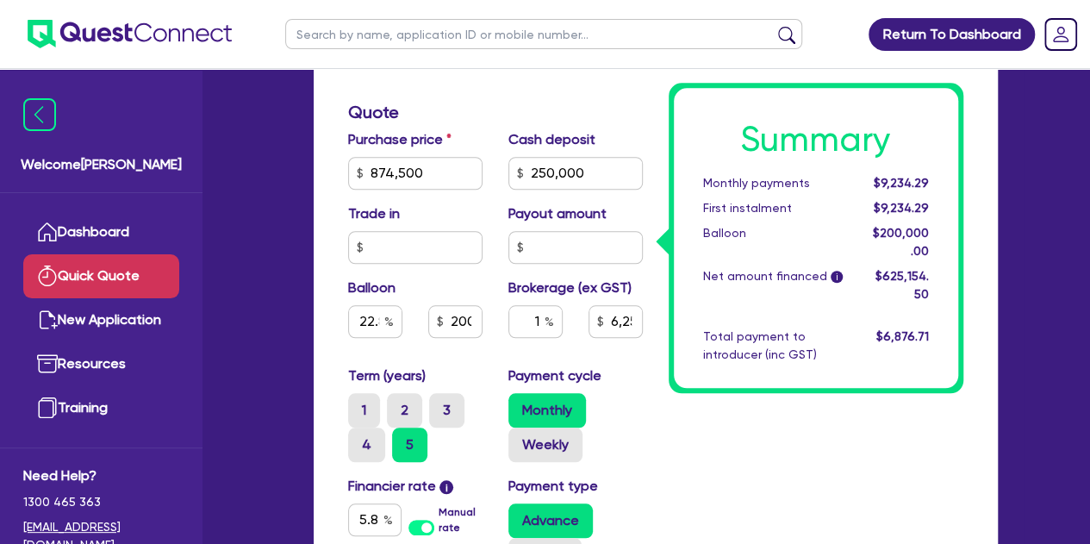
scroll to position [704, 0]
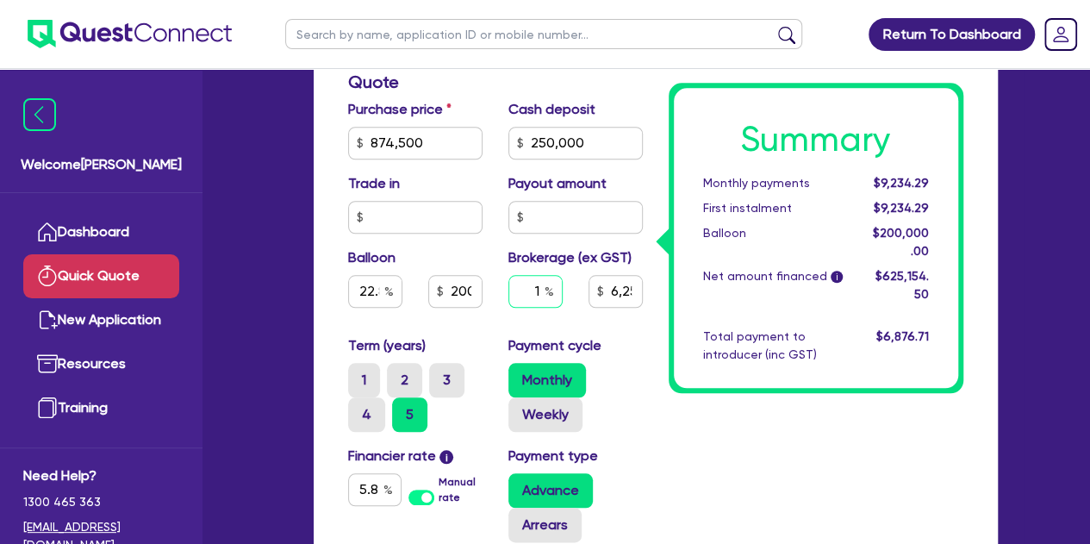
click at [536, 296] on input "1" at bounding box center [536, 291] width 54 height 33
click at [540, 294] on input "1" at bounding box center [536, 291] width 54 height 33
type input "22.87"
type input "200,000"
type input "1"
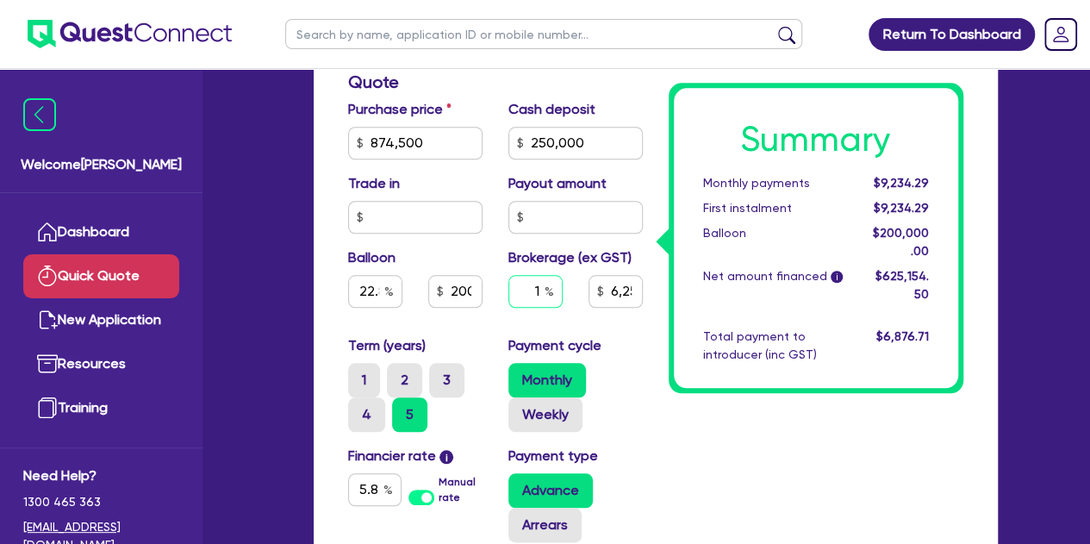
type input "6,251.55"
type input "22.87"
type input "200,000"
type input "6,251.55"
type input "22.87"
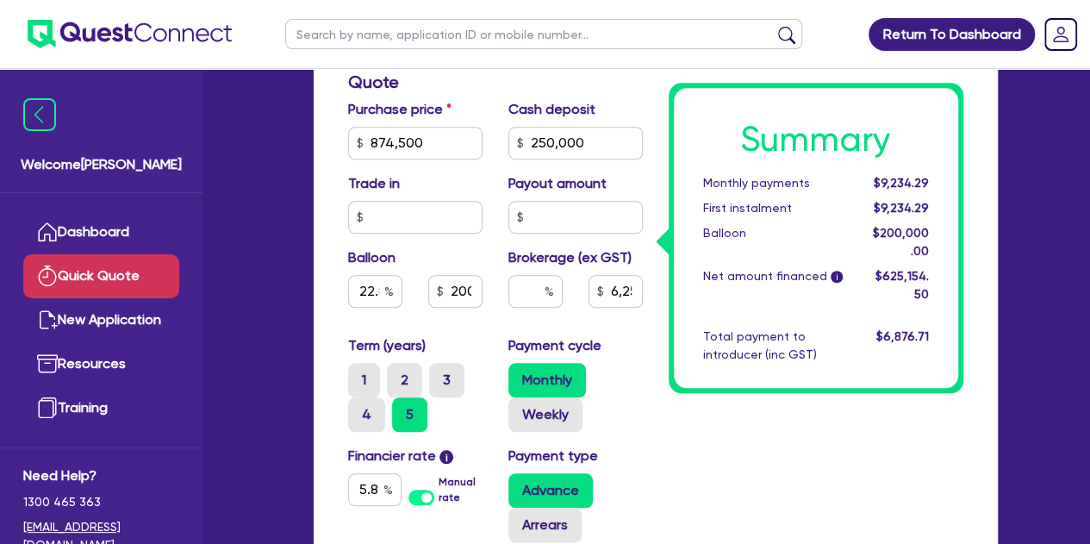
type input "200,000"
type input "6,251.55"
click at [635, 373] on div "Monthly Weekly" at bounding box center [576, 397] width 134 height 69
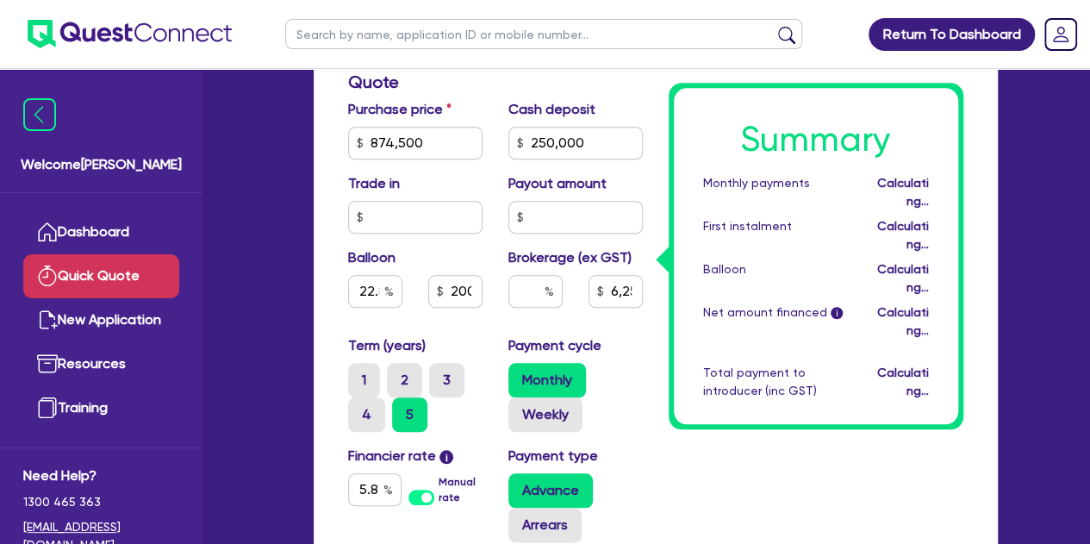
type input "22.87"
type input "200,000"
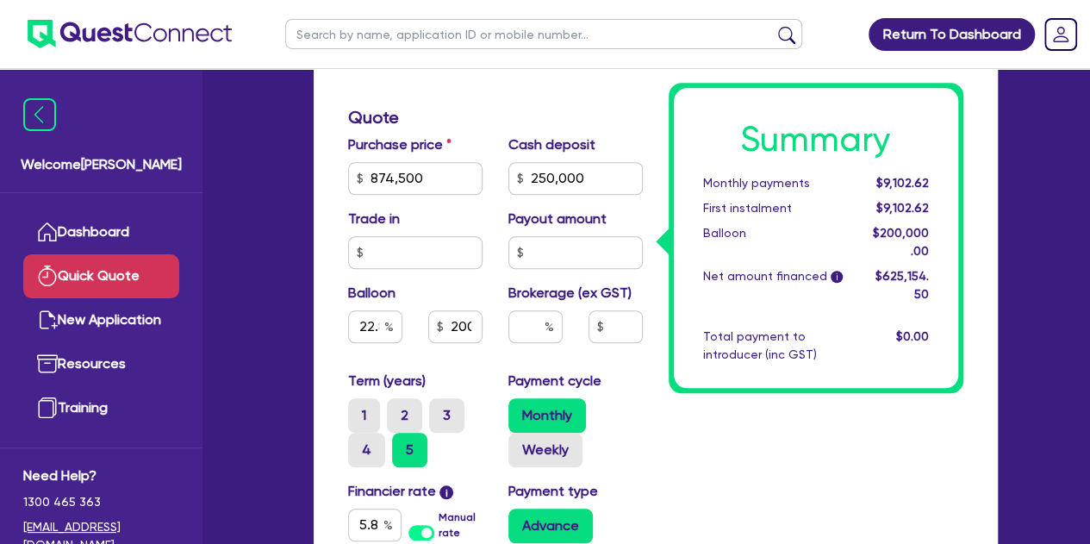
scroll to position [626, 0]
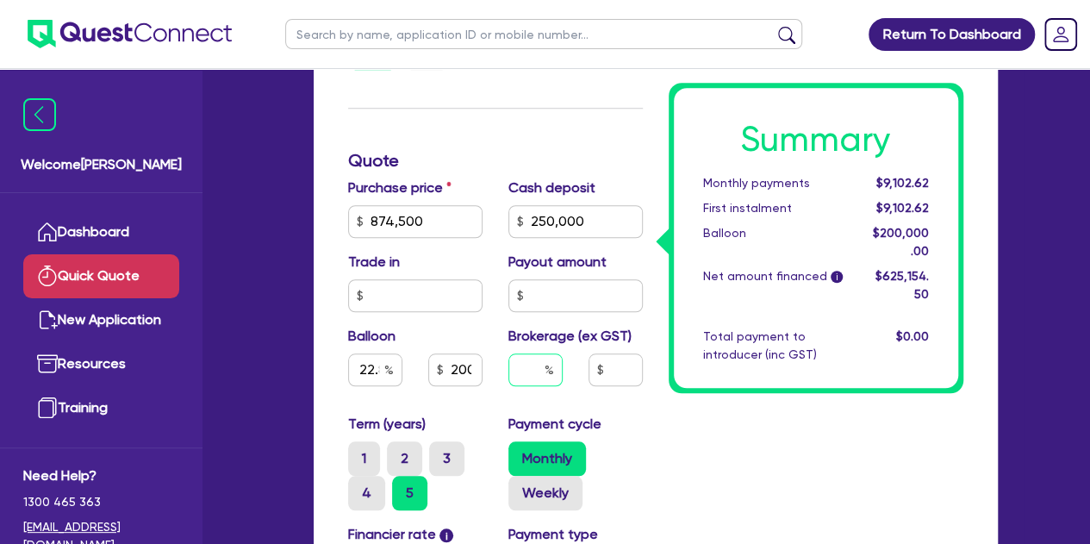
click at [532, 370] on input "text" at bounding box center [536, 369] width 54 height 33
type input "22.87"
type input "200,000"
type input "1"
type input "22.87"
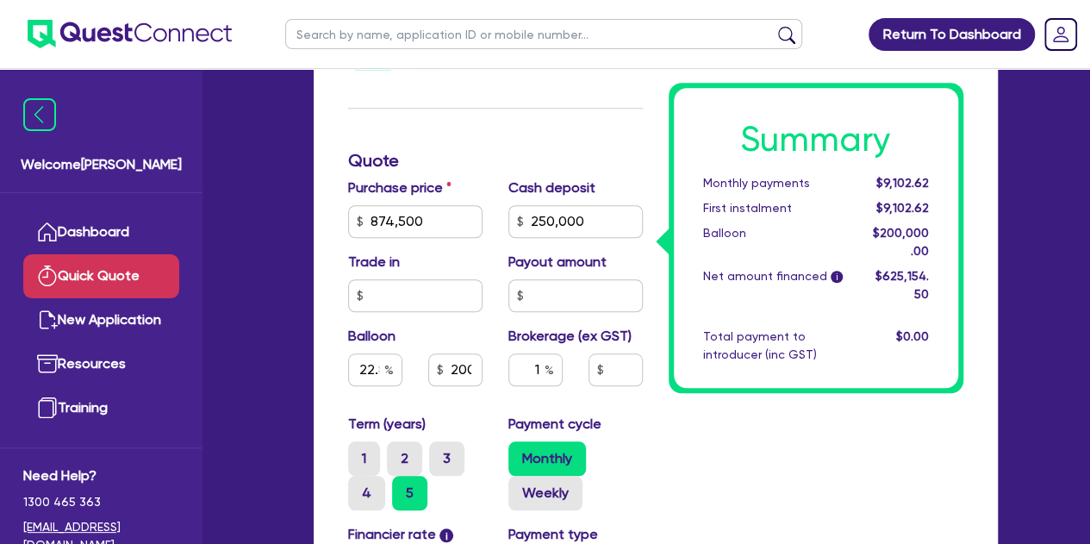
type input "200,000"
type input "22.87"
type input "200,000"
type input "6,251.55"
click at [643, 433] on div "Payment cycle Monthly Weekly" at bounding box center [576, 462] width 160 height 97
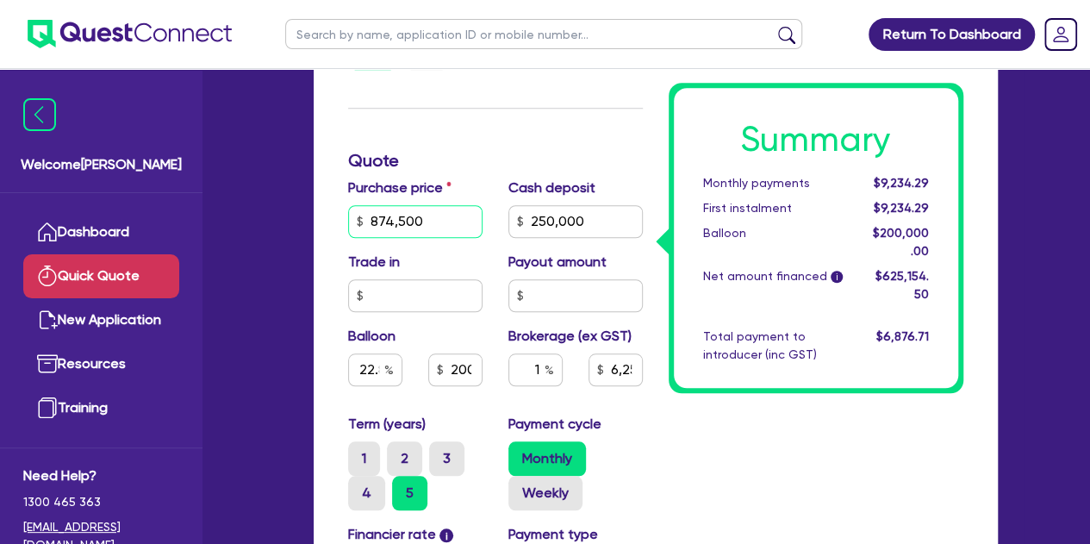
type input "87,450"
type input "22.87"
type input "200,000"
type input "6,251.55"
click at [441, 213] on input "87,450" at bounding box center [415, 221] width 134 height 33
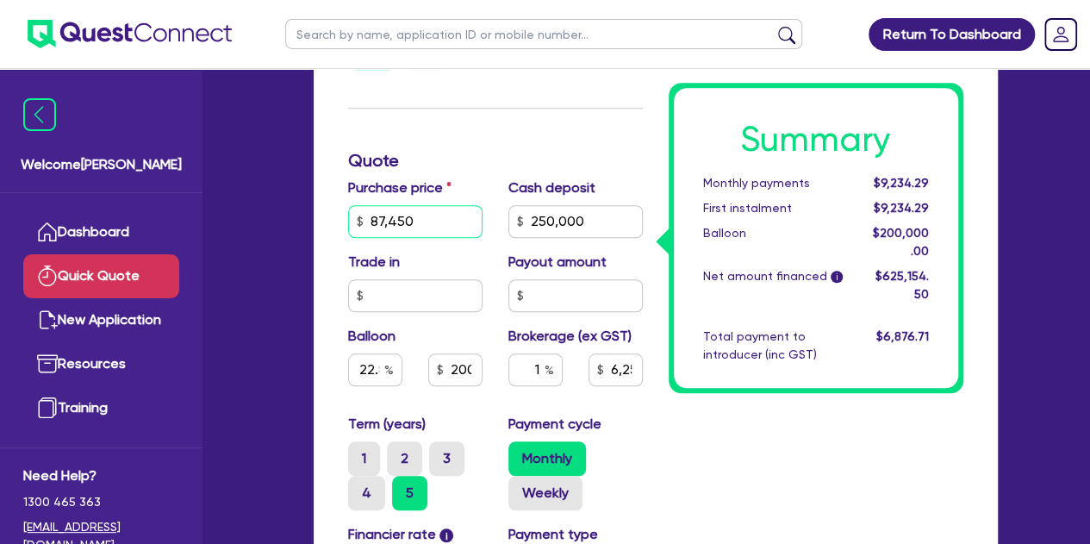
type input "8,745"
type input "22.87"
type input "200,000"
type input "6,251.55"
type input "874"
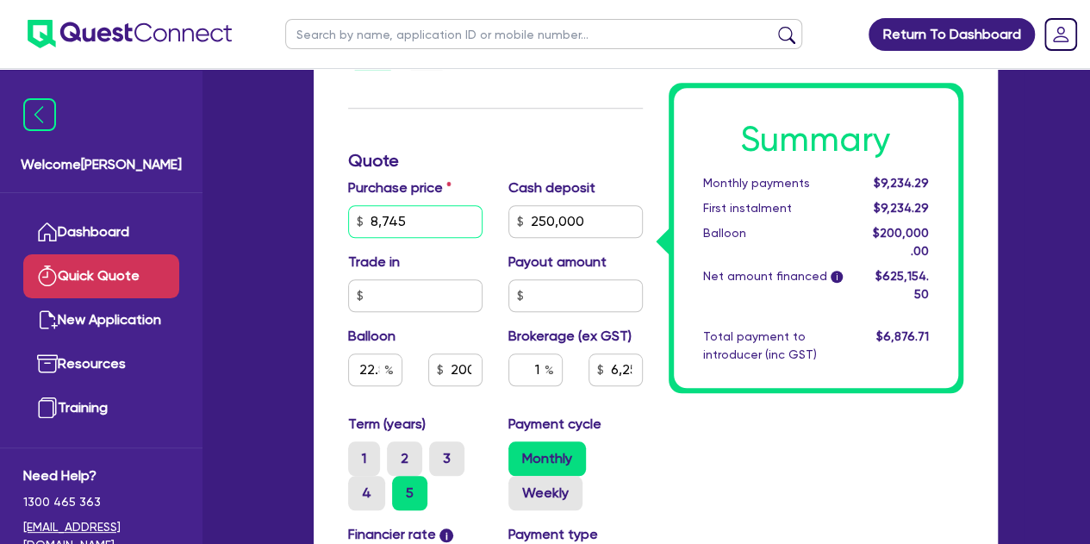
type input "22.87"
type input "200,000"
type input "6,251.55"
type input "87"
type input "22.87"
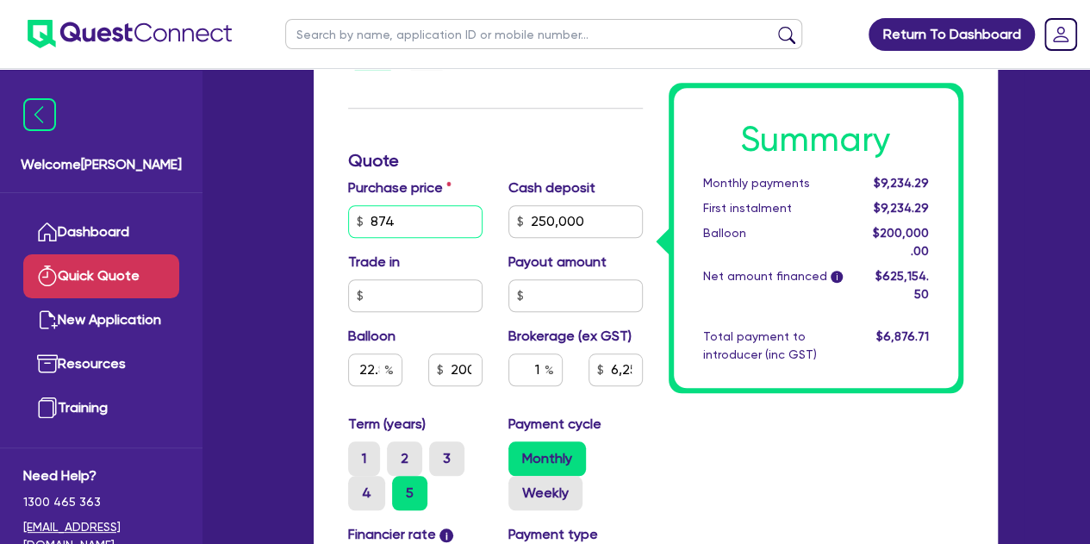
type input "200,000"
type input "6,251.55"
type input "8"
type input "22.87"
type input "200,000"
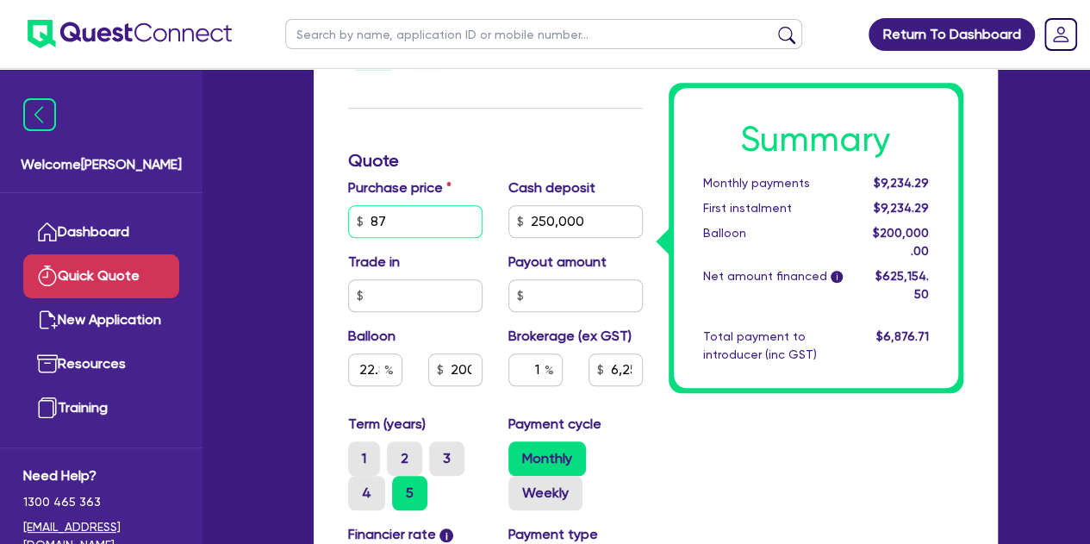
type input "6,251.55"
type input "22.87"
type input "200,000"
type input "6,251.55"
type input "1"
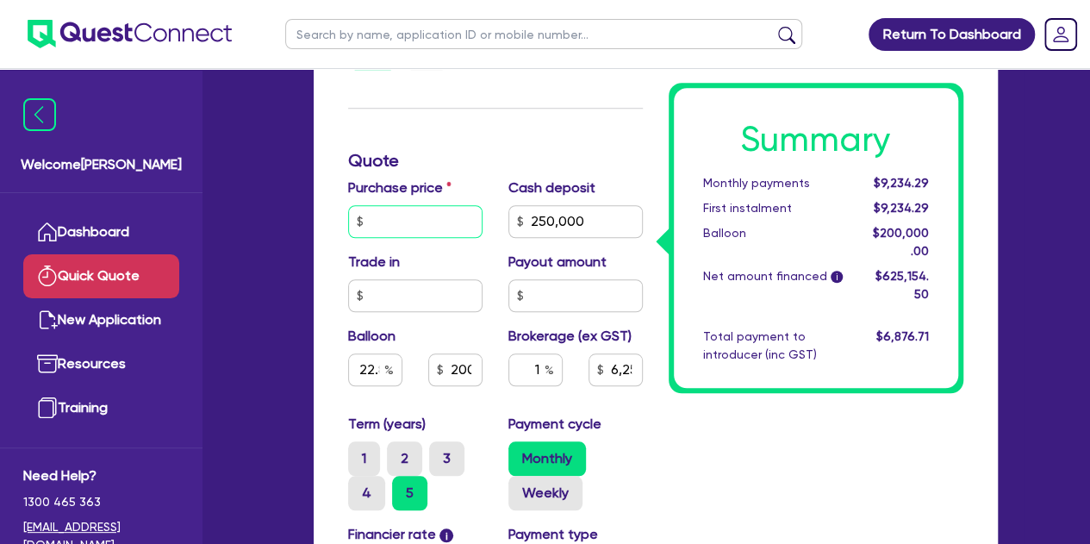
type input "22.87"
type input "200,000"
type input "6,251.55"
type input "10"
type input "22.87"
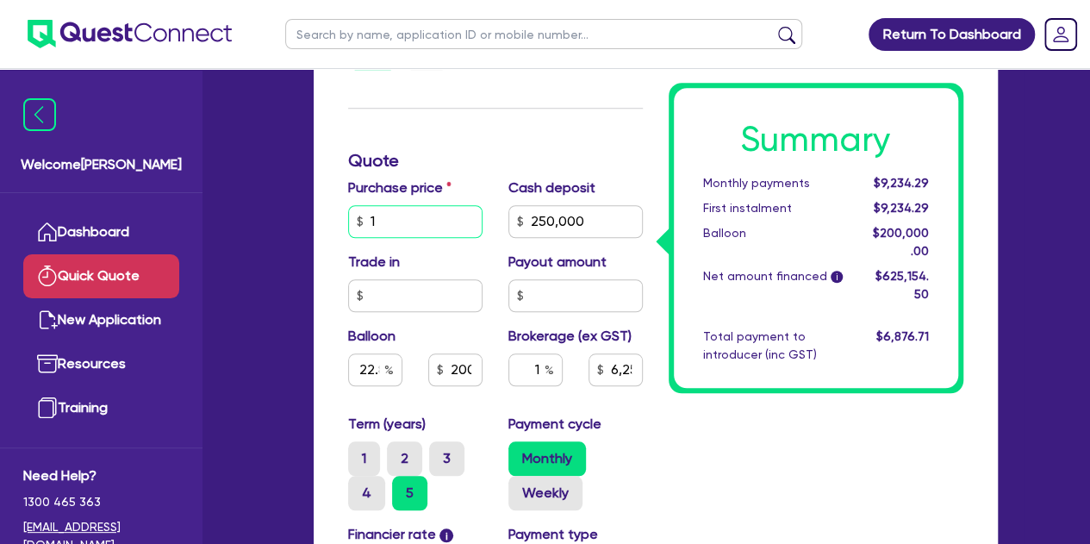
type input "200,000"
type input "6,251.55"
type input "103"
type input "22.87"
type input "200,000"
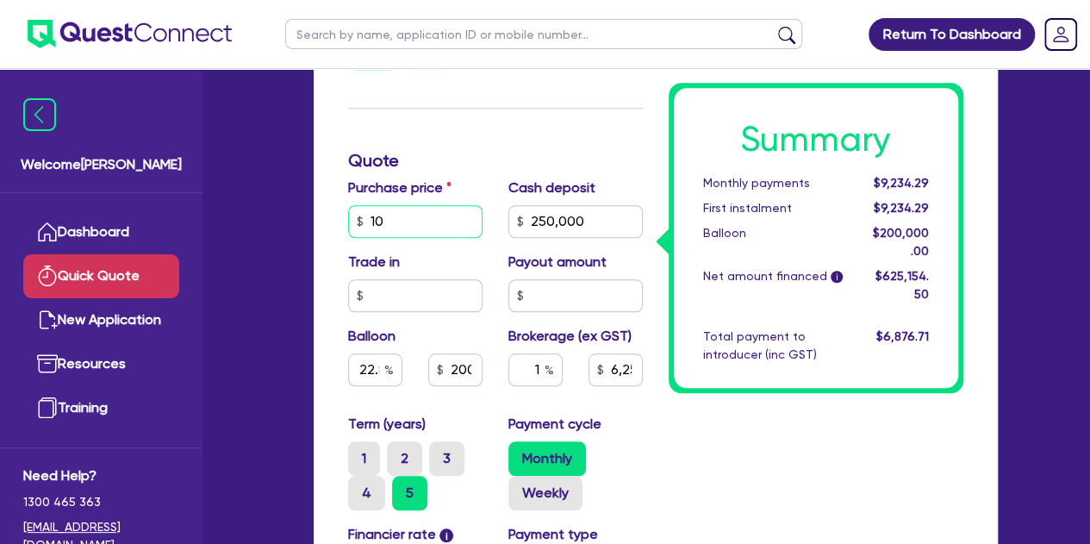
type input "6,251.55"
type input "1,031"
type input "22.87"
type input "200,000"
type input "6,251.55"
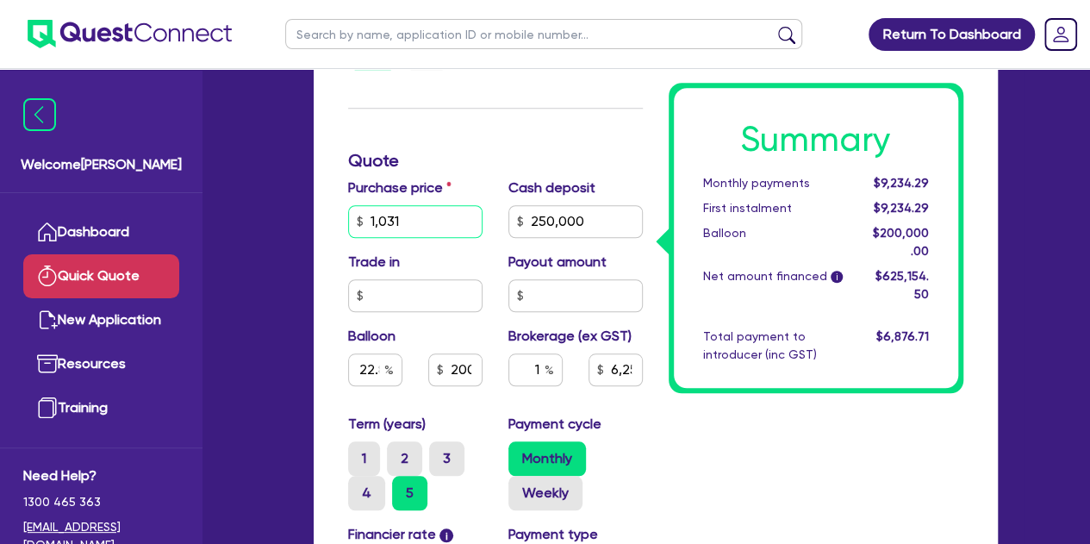
type input "10,318"
type input "22.87"
type input "200,000"
type input "6,251.55"
type input "103,180"
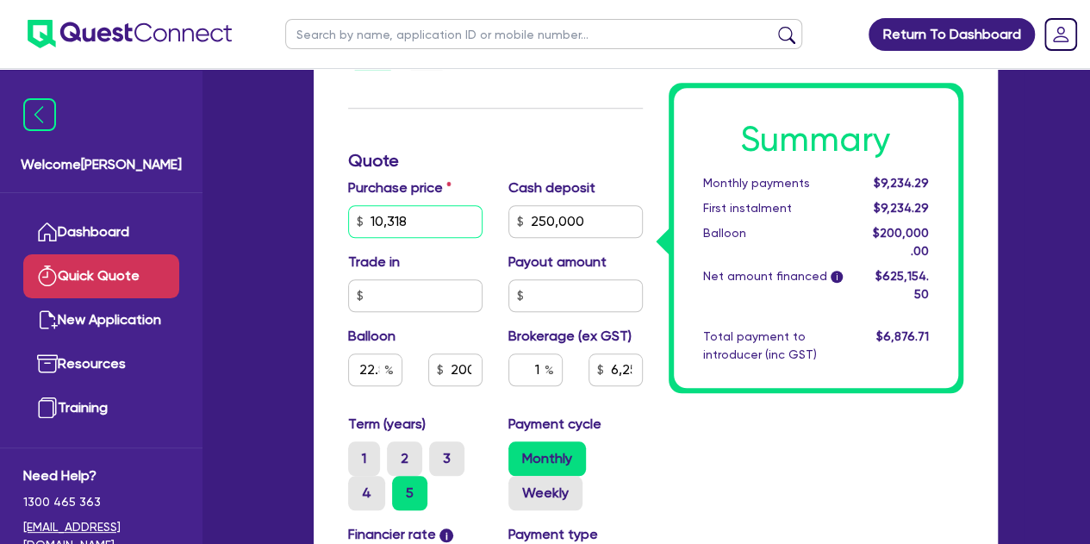
type input "22.87"
type input "200,000"
type input "6,251.55"
type input "1,031,800"
type input "22.87"
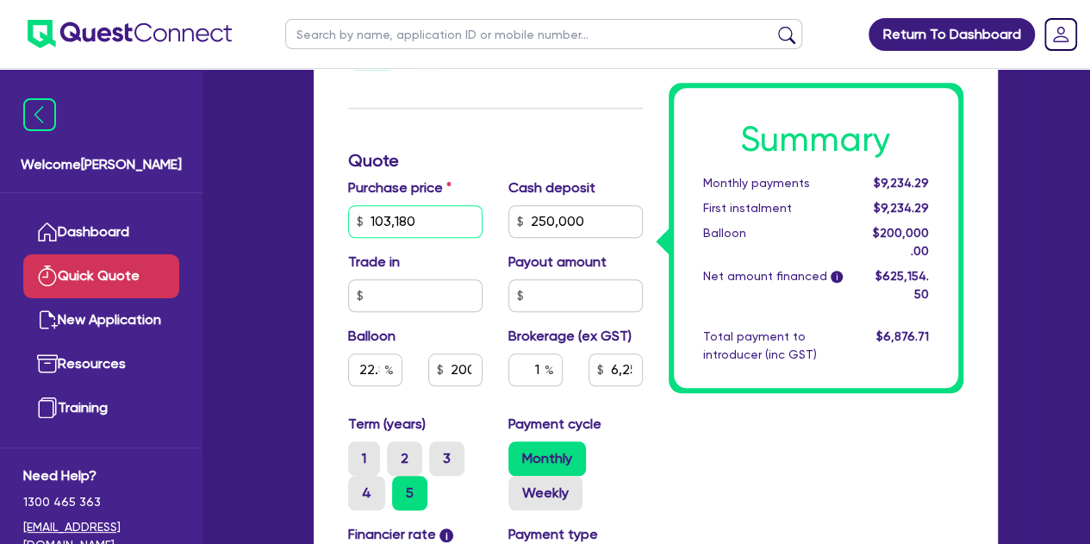
type input "200,000"
type input "6,251.55"
type input "1,031,800"
type input "22.87"
type input "200,000"
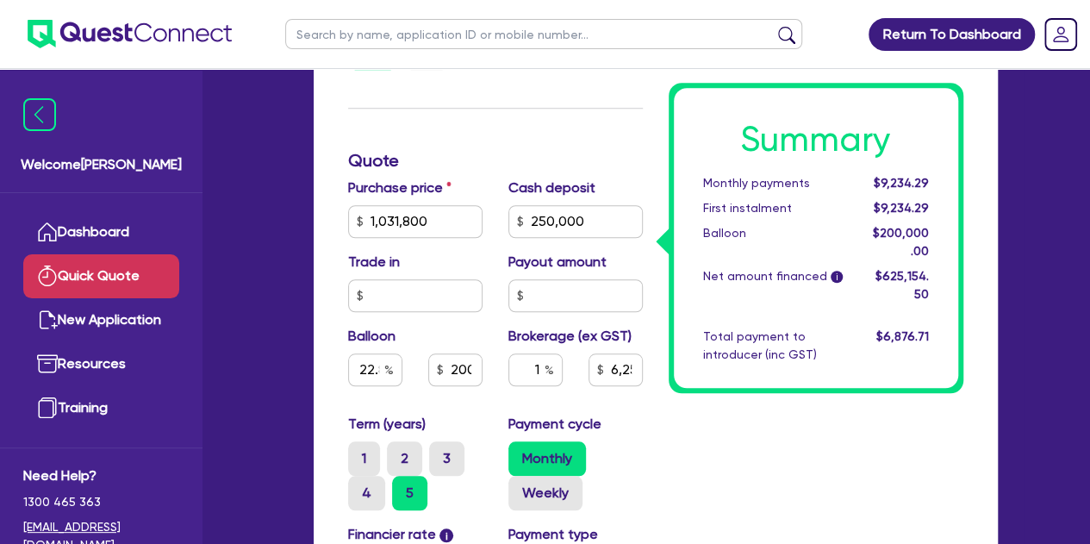
type input "6,251.55"
type input "19.38"
type input "200,000"
type input "7,824.55"
click at [269, 210] on div "Welcome [PERSON_NAME] Quick Quote New Application Ref Company Ref Salesperson R…" at bounding box center [545, 206] width 957 height 1665
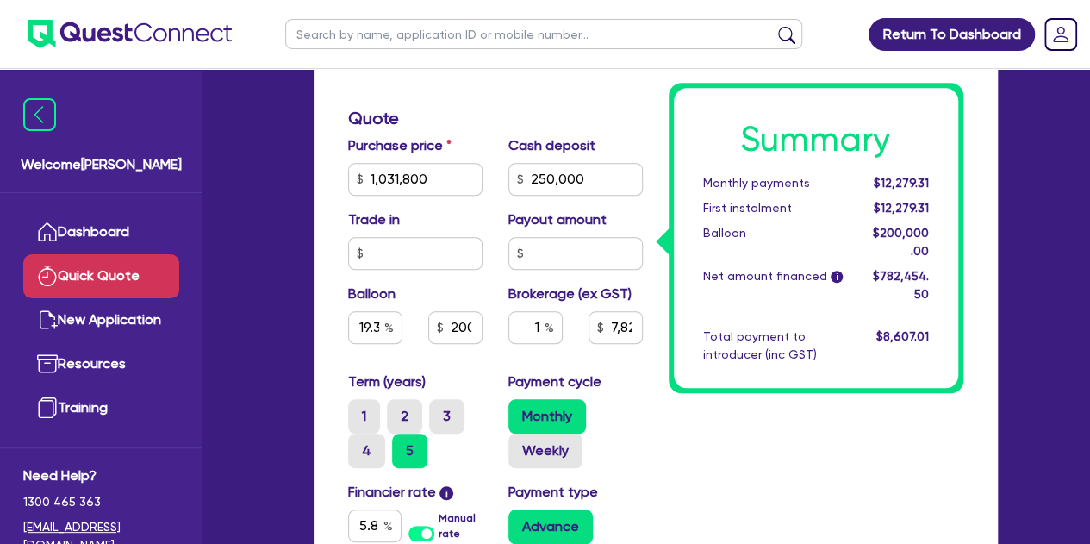
scroll to position [669, 0]
click at [538, 332] on input "1" at bounding box center [536, 326] width 54 height 33
type input "19.38"
type input "200,000"
type input "7,824.55"
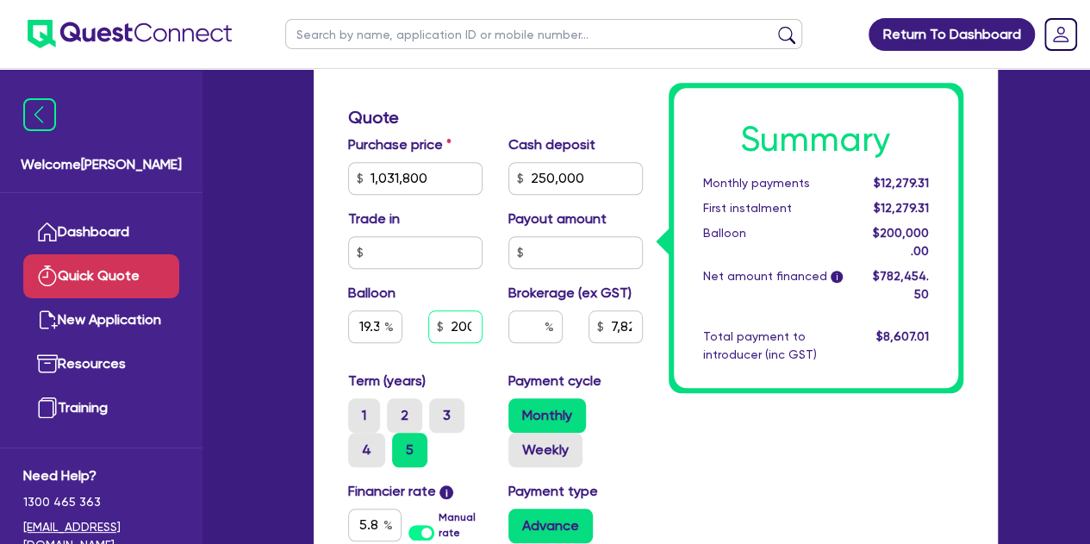
type input "19.38"
type input "200,000"
type input "7,824.55"
type input "19.38"
type input "200,000"
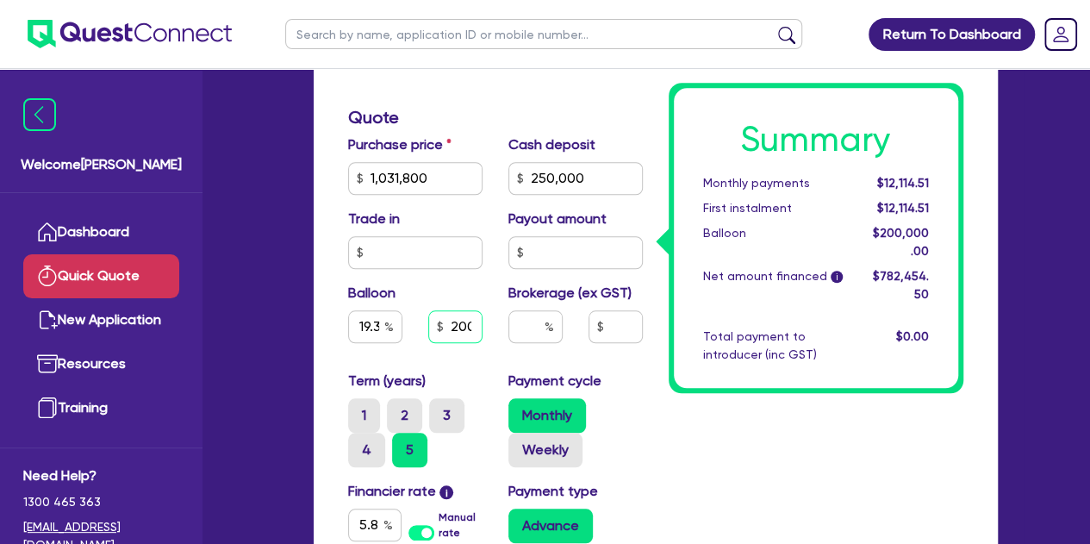
click at [448, 325] on input "200,000" at bounding box center [455, 326] width 54 height 33
click at [459, 326] on input "200,000" at bounding box center [455, 326] width 54 height 33
type input "19.38"
type input "20,000"
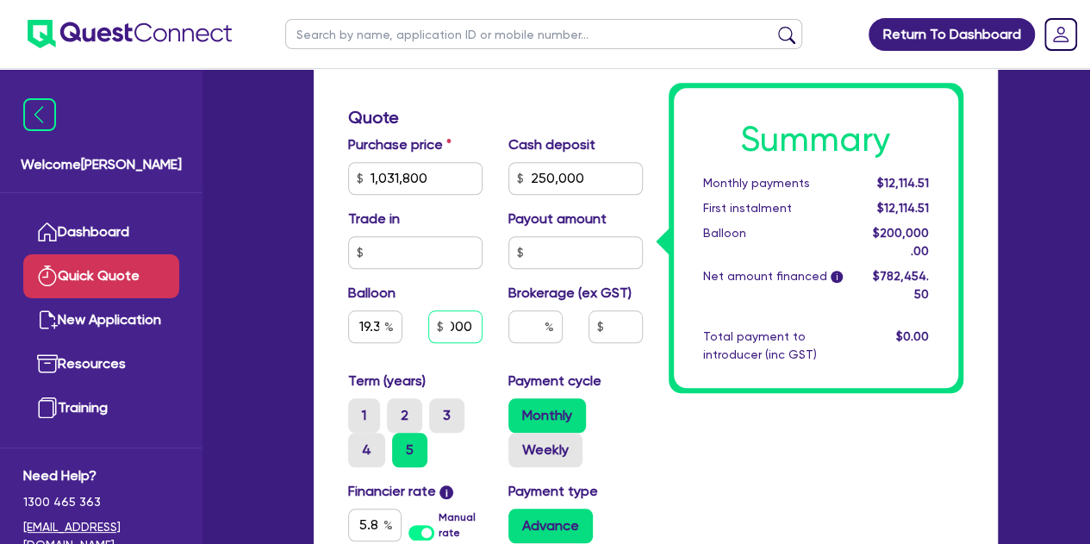
type input "19.38"
type input "2,000"
type input "19.38"
type input "200"
type input "19.38"
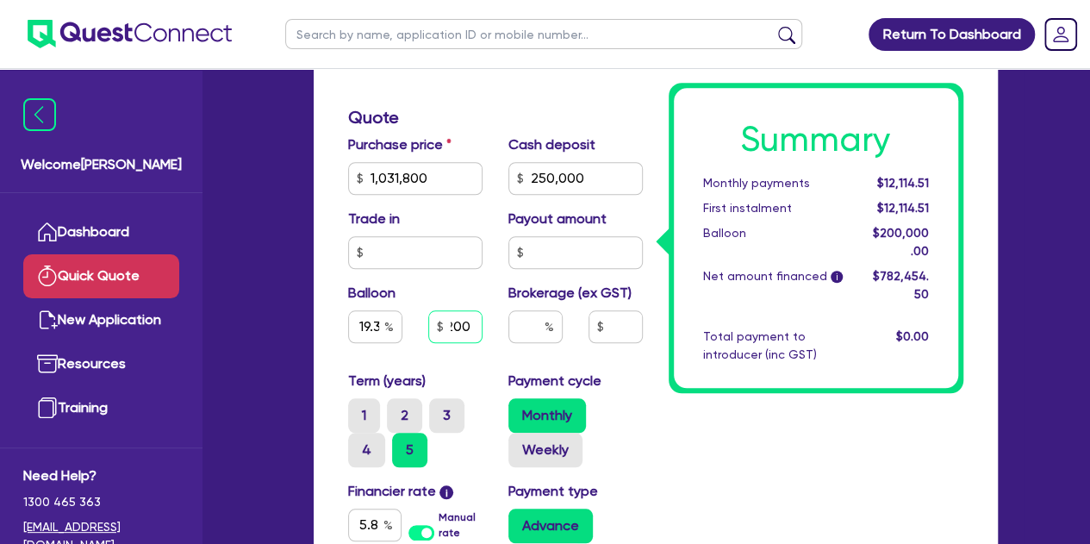
type input "20"
type input "19.38"
type input "2"
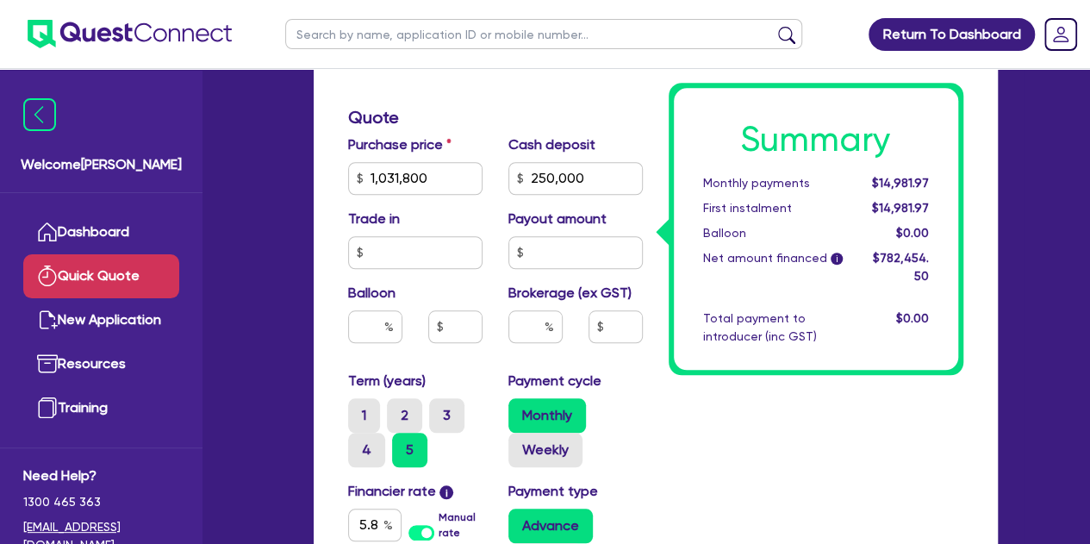
click at [329, 282] on div "Funding Options Who will be funding this deal? Select I will fund 100% I will c…" at bounding box center [656, 189] width 684 height 1404
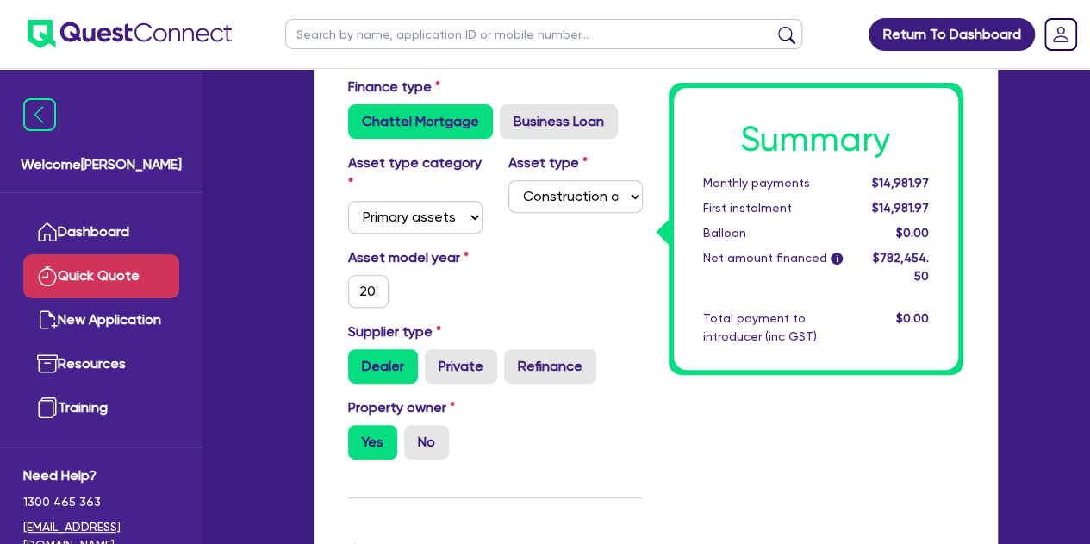
scroll to position [235, 0]
click at [372, 297] on input "2023" at bounding box center [368, 292] width 41 height 33
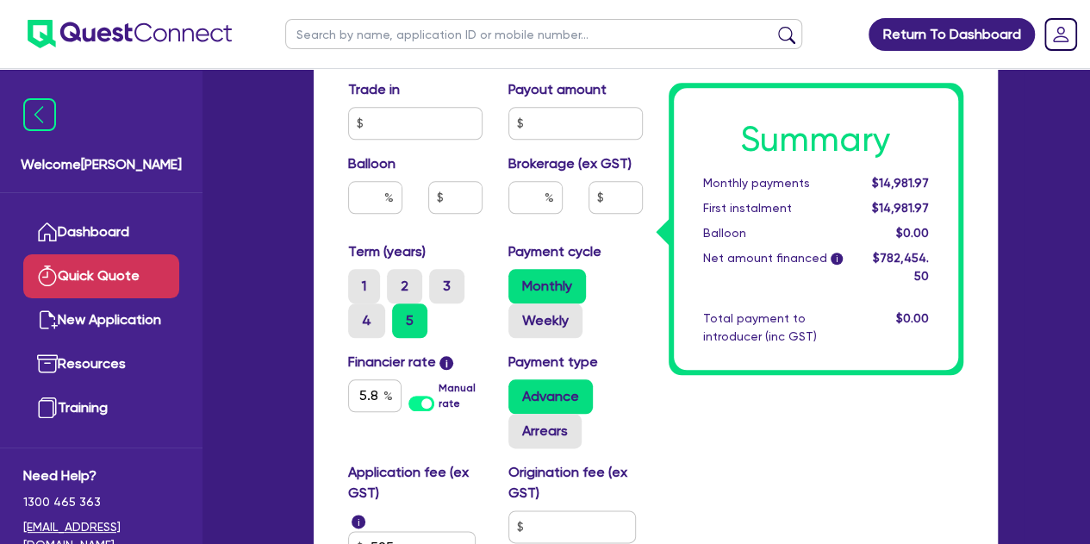
scroll to position [797, 0]
click at [538, 185] on input "text" at bounding box center [536, 198] width 54 height 33
click at [490, 230] on div "Purchase price 1,031,800 Cash deposit 250,000 Trade in Payout amount Balloon Br…" at bounding box center [495, 124] width 321 height 236
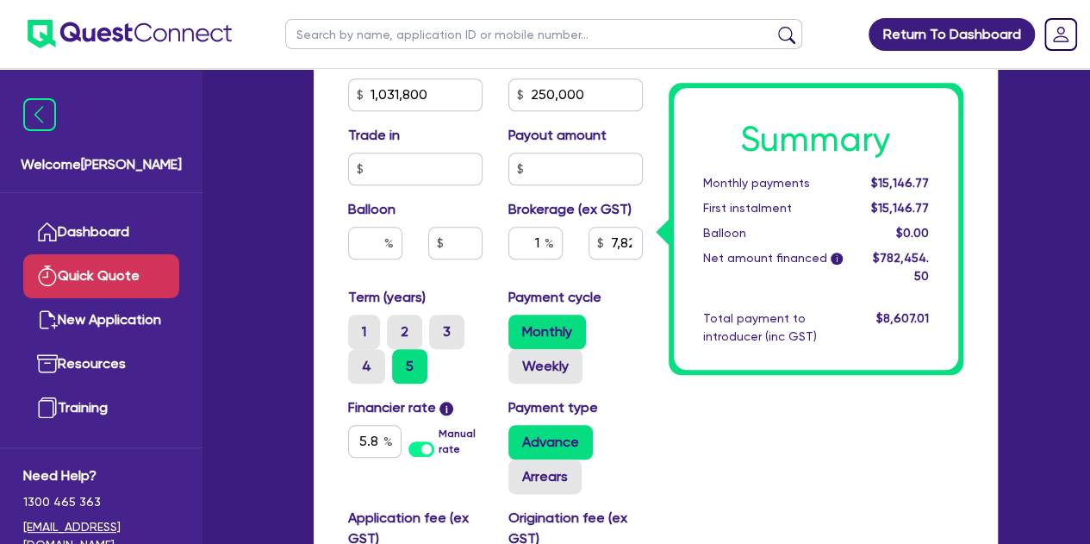
scroll to position [746, 0]
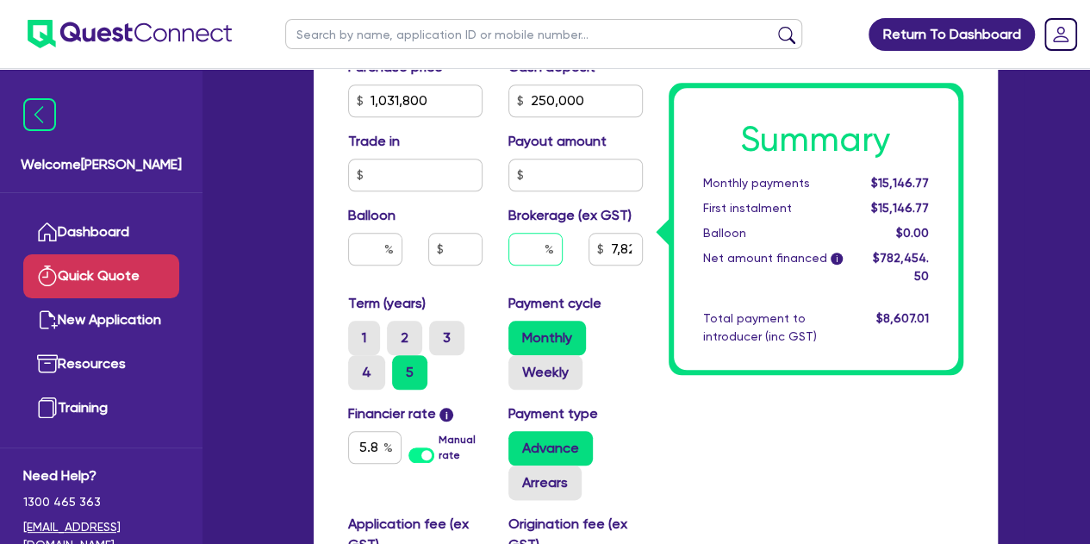
click at [541, 249] on input "text" at bounding box center [536, 249] width 54 height 33
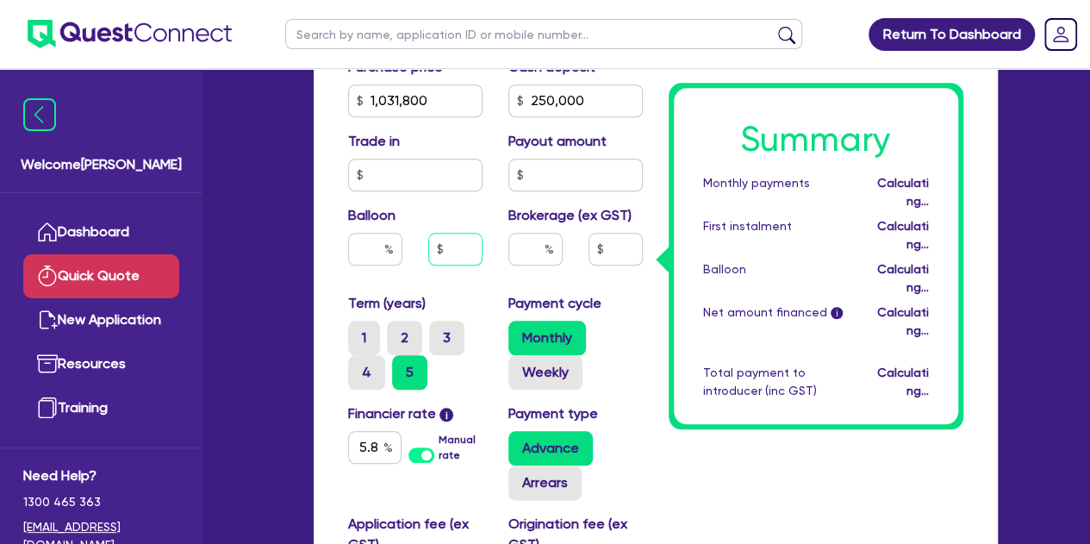
click at [448, 243] on input "text" at bounding box center [455, 249] width 54 height 33
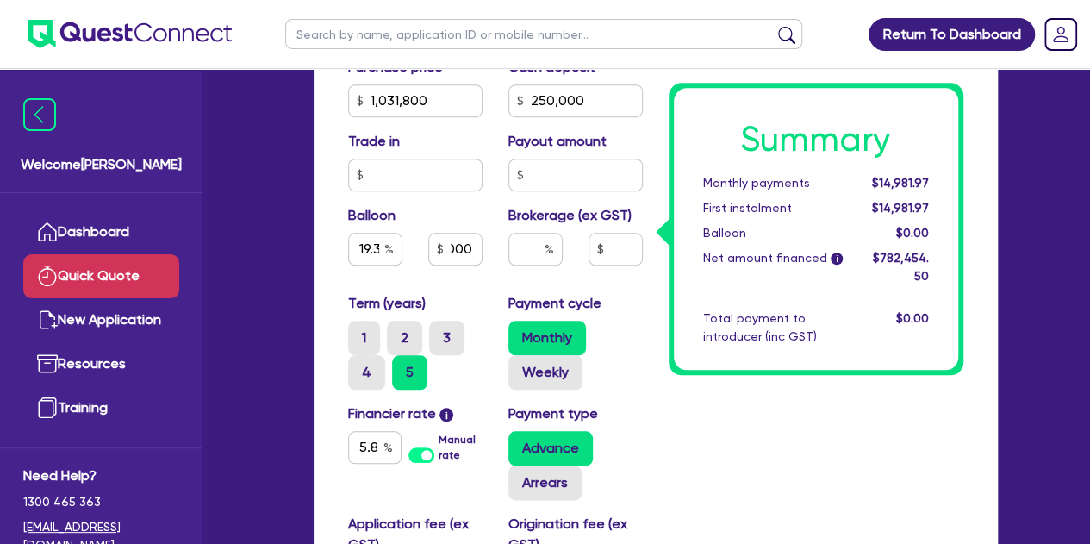
scroll to position [0, 0]
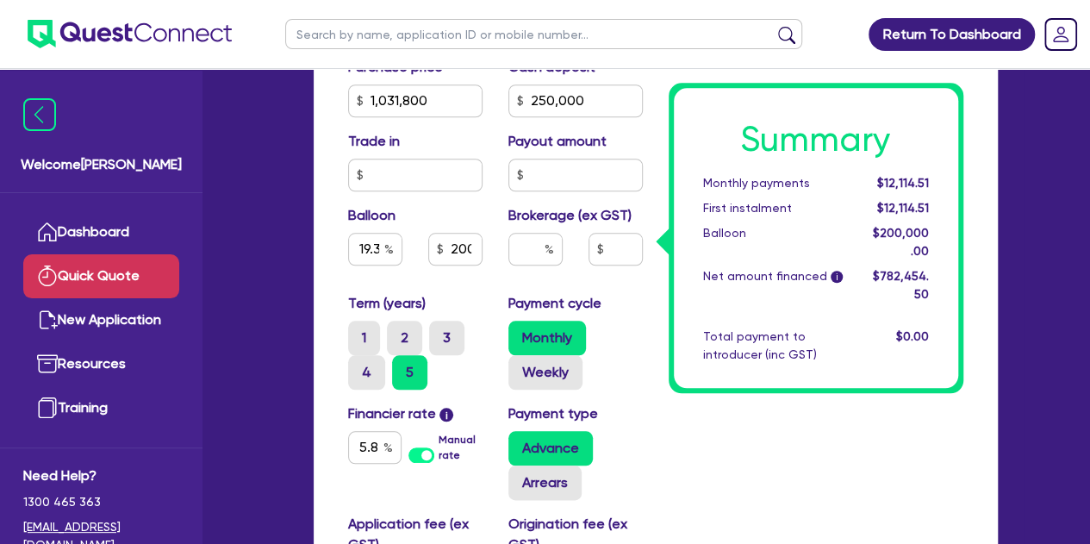
click at [272, 246] on div "Welcome [PERSON_NAME] Quick Quote New Application Ref Company Ref Salesperson R…" at bounding box center [545, 86] width 957 height 1665
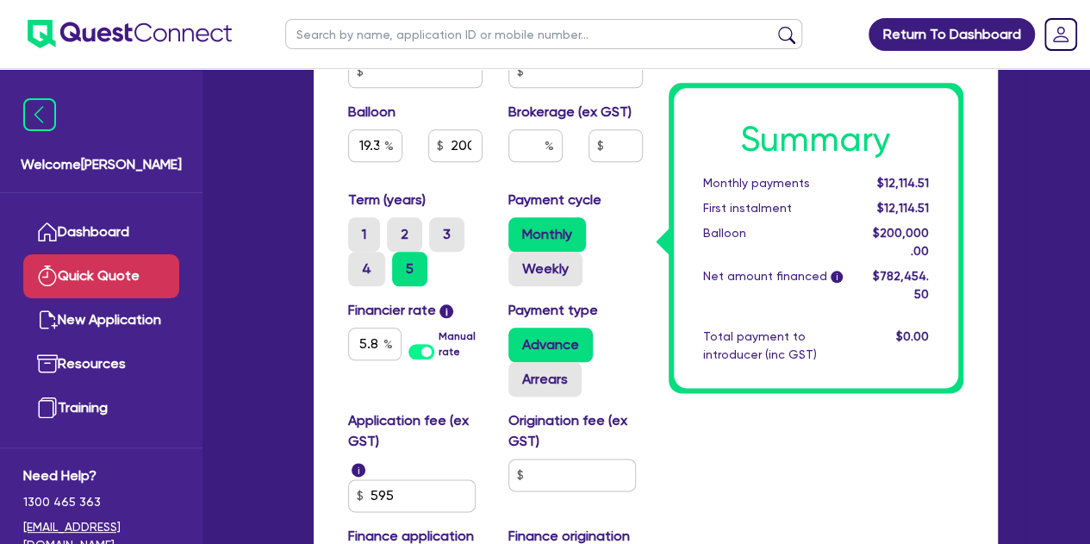
scroll to position [840, 0]
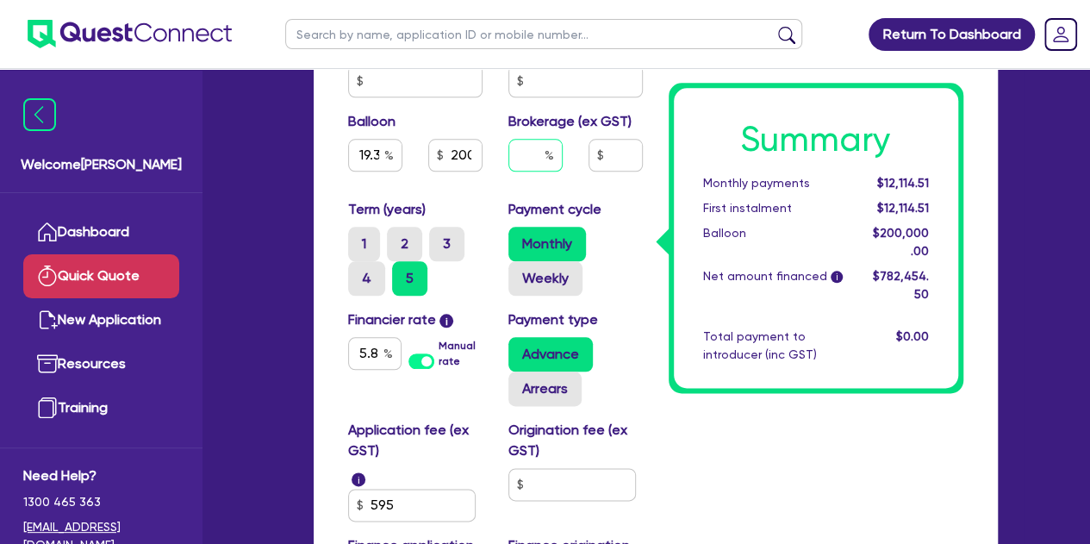
click at [532, 164] on input "text" at bounding box center [536, 155] width 54 height 33
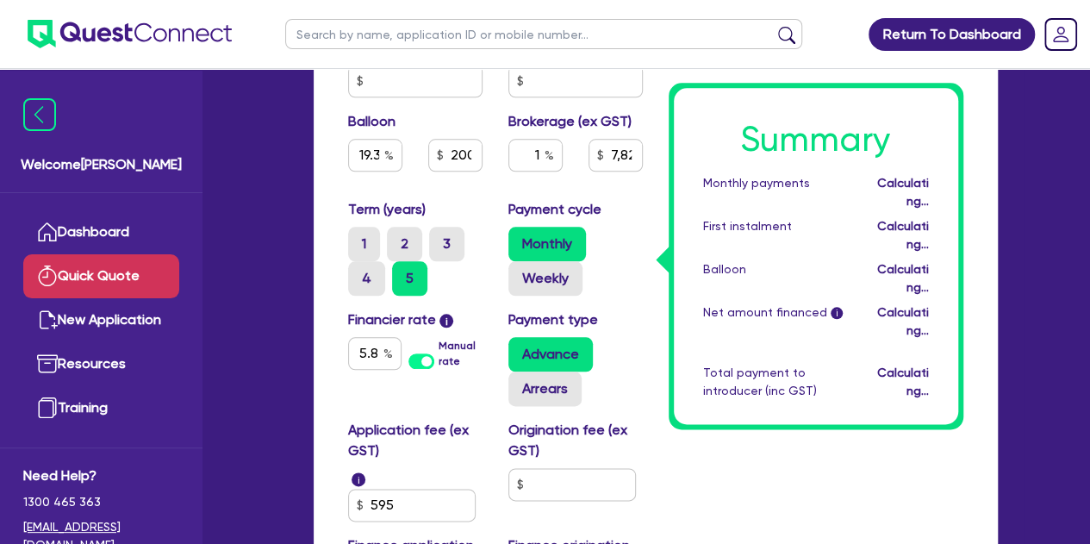
click at [472, 199] on div "Term (years) 1 2 3 4 5" at bounding box center [415, 247] width 160 height 97
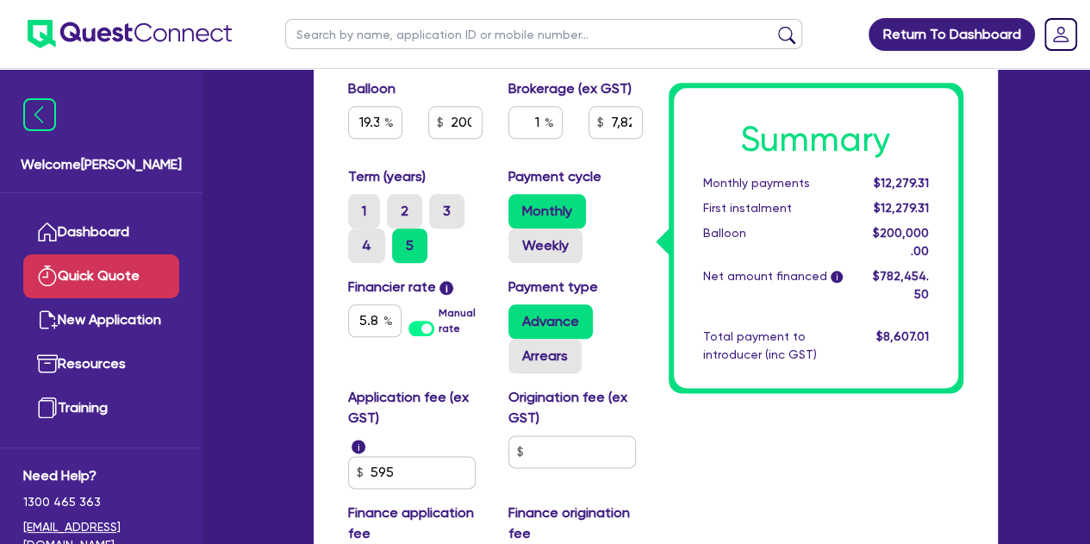
scroll to position [883, 0]
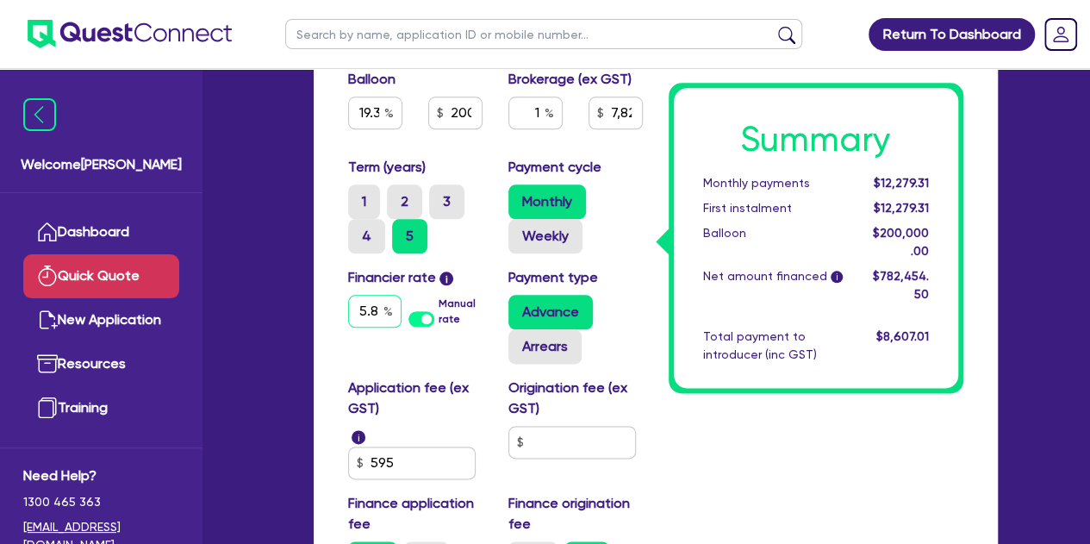
click at [378, 311] on input "5.8" at bounding box center [374, 311] width 53 height 33
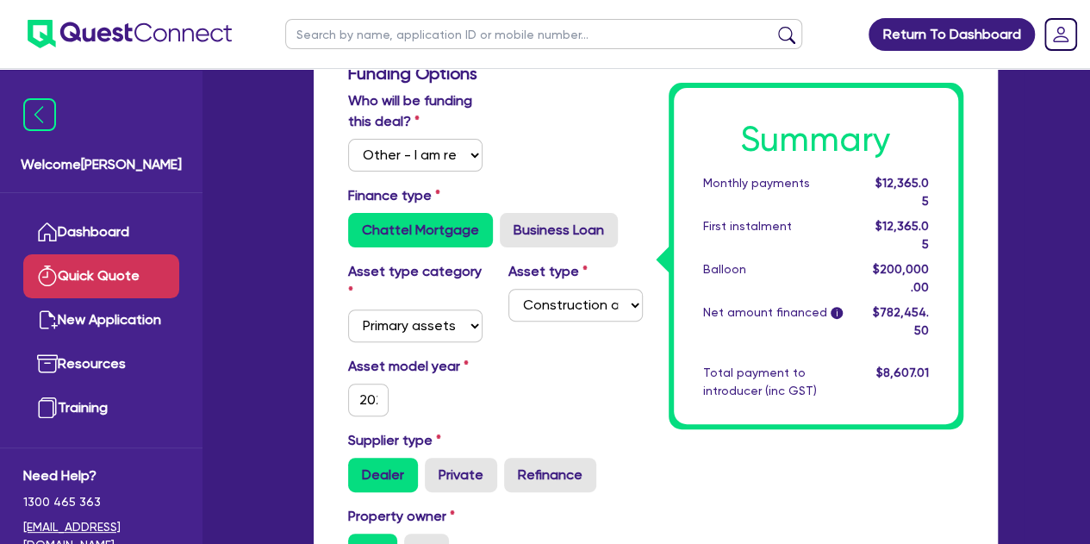
scroll to position [0, 0]
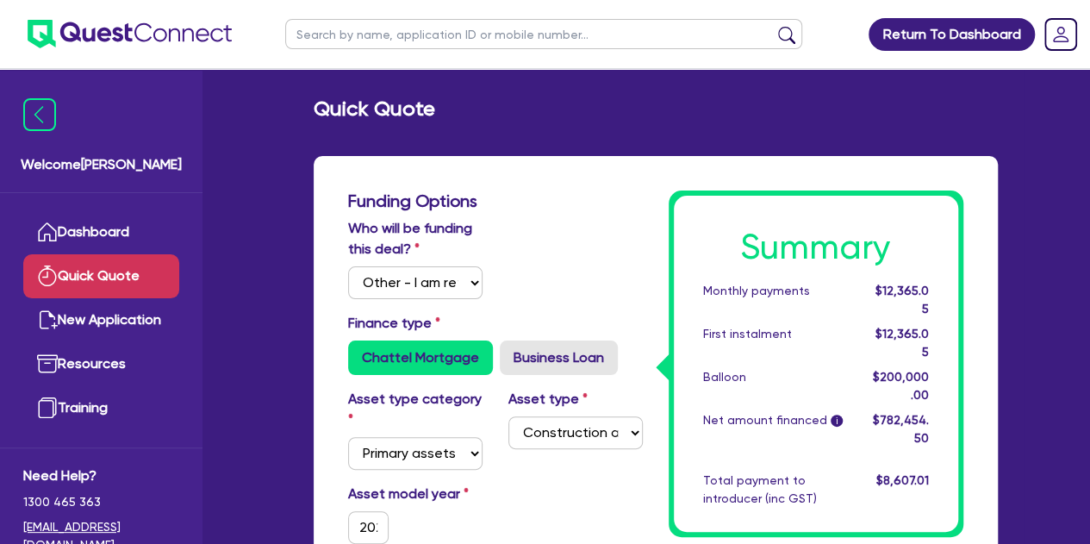
click at [326, 34] on input "text" at bounding box center [543, 34] width 517 height 30
click button "submit" at bounding box center [787, 38] width 28 height 24
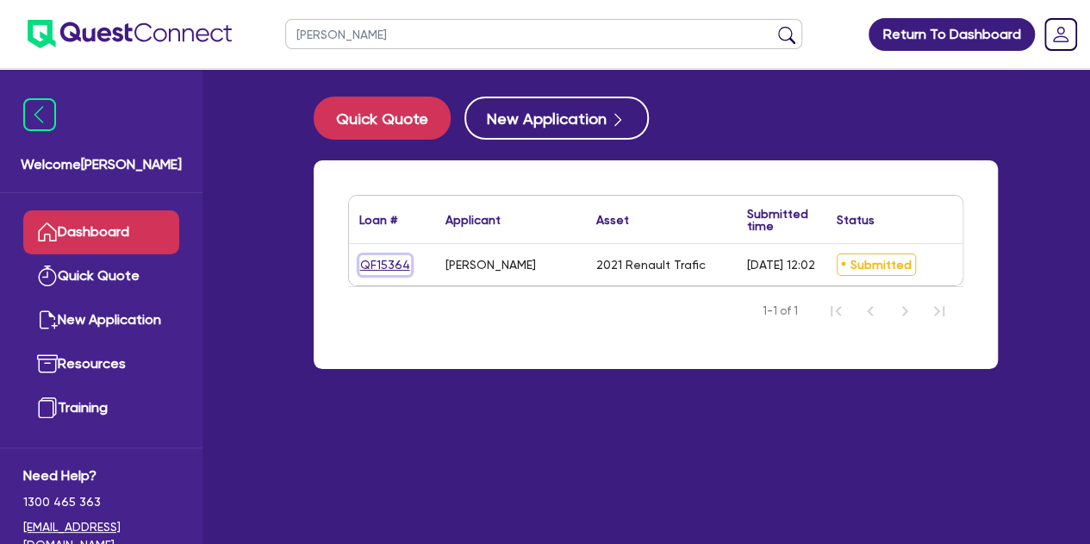
click at [375, 260] on link "QF15364" at bounding box center [385, 265] width 52 height 20
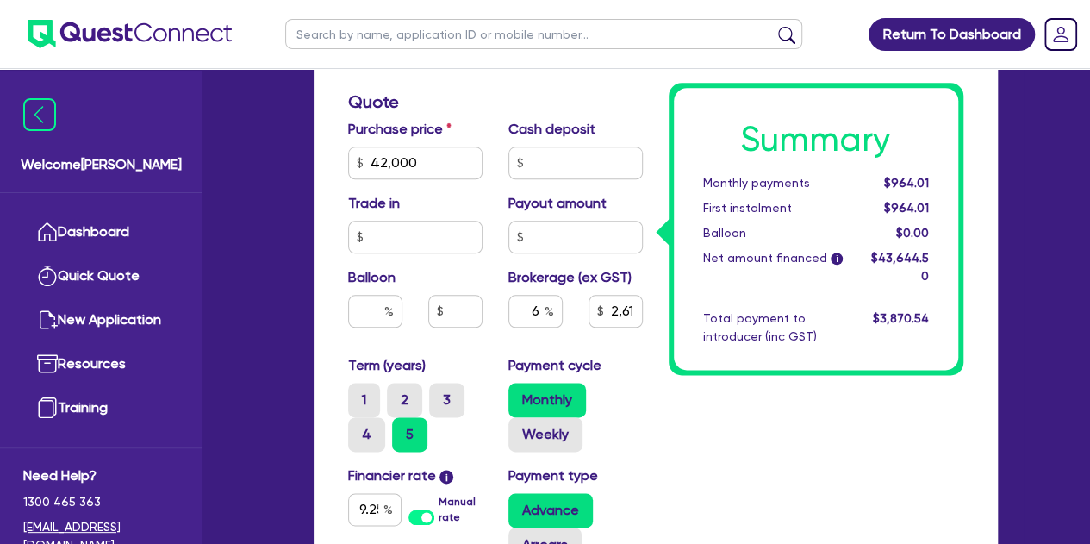
scroll to position [880, 0]
click at [545, 313] on div "6" at bounding box center [536, 310] width 54 height 33
click at [705, 456] on div "Summary Monthly payments $944.12 First instalment $944.12 Balloon $0.00 Net amo…" at bounding box center [816, 146] width 321 height 1282
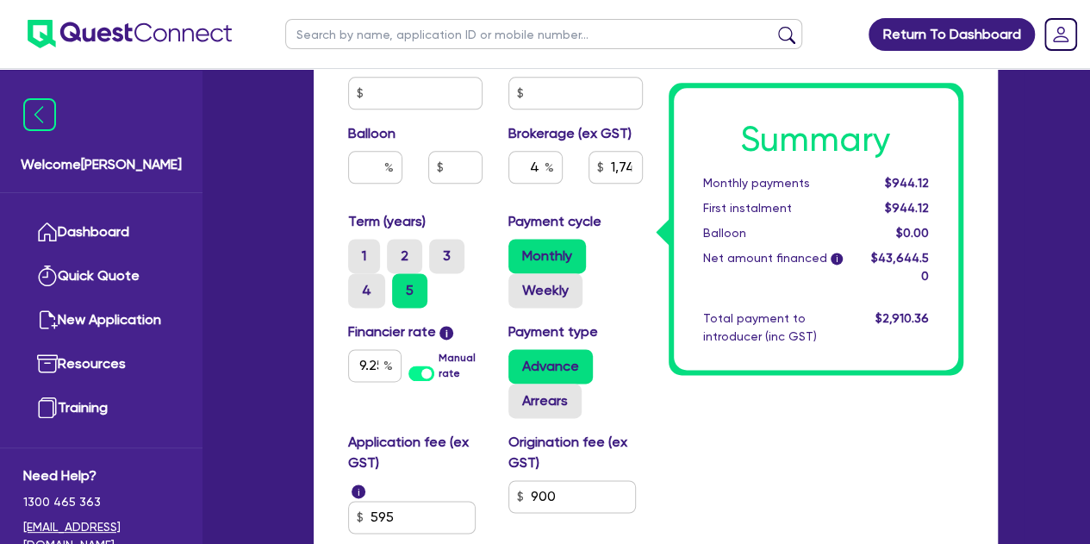
scroll to position [1024, 0]
click at [541, 161] on input "text" at bounding box center [536, 166] width 54 height 33
click at [503, 206] on div "Purchase price 42,000 Cash deposit Trade in Payout amount Balloon Brokerage (ex…" at bounding box center [495, 92] width 321 height 236
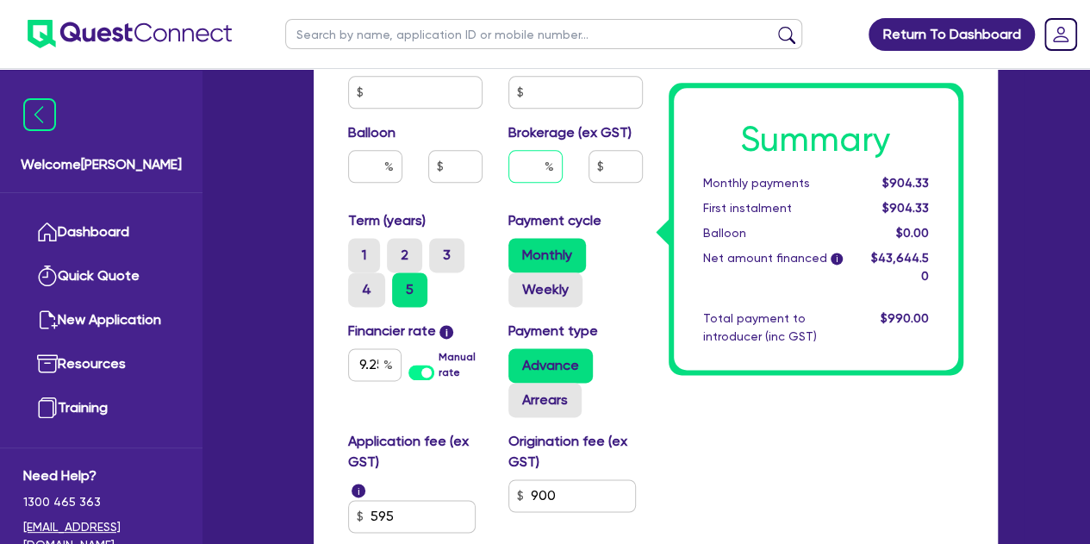
click at [529, 171] on input "text" at bounding box center [536, 166] width 54 height 33
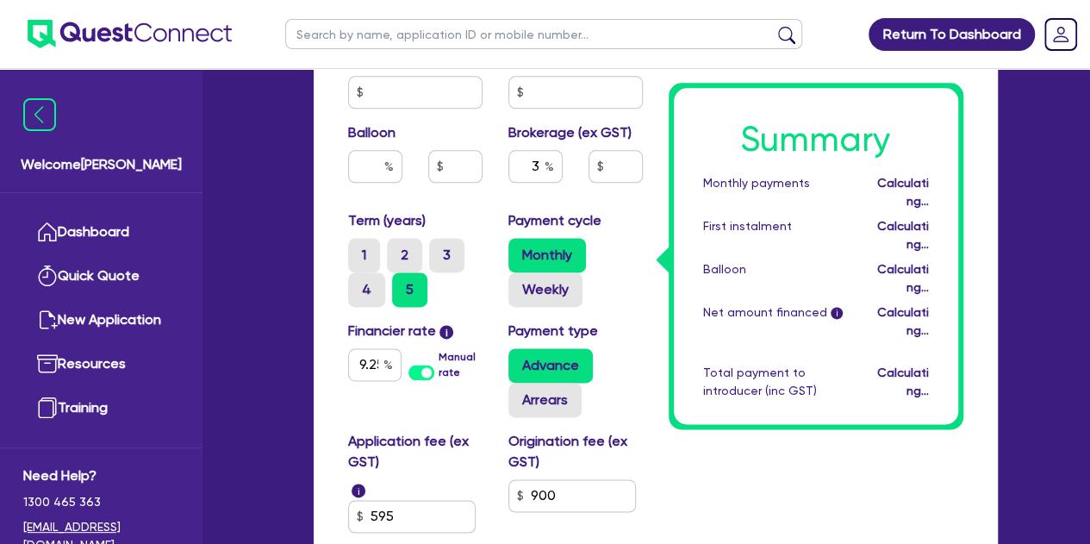
click at [493, 184] on div "Balloon" at bounding box center [415, 159] width 160 height 74
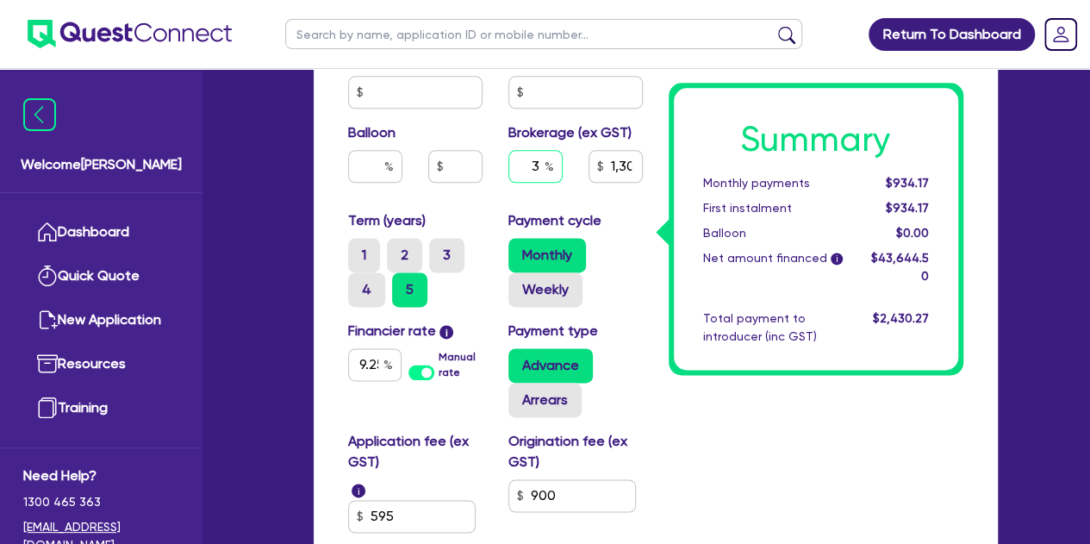
click at [540, 170] on input "3" at bounding box center [536, 166] width 54 height 33
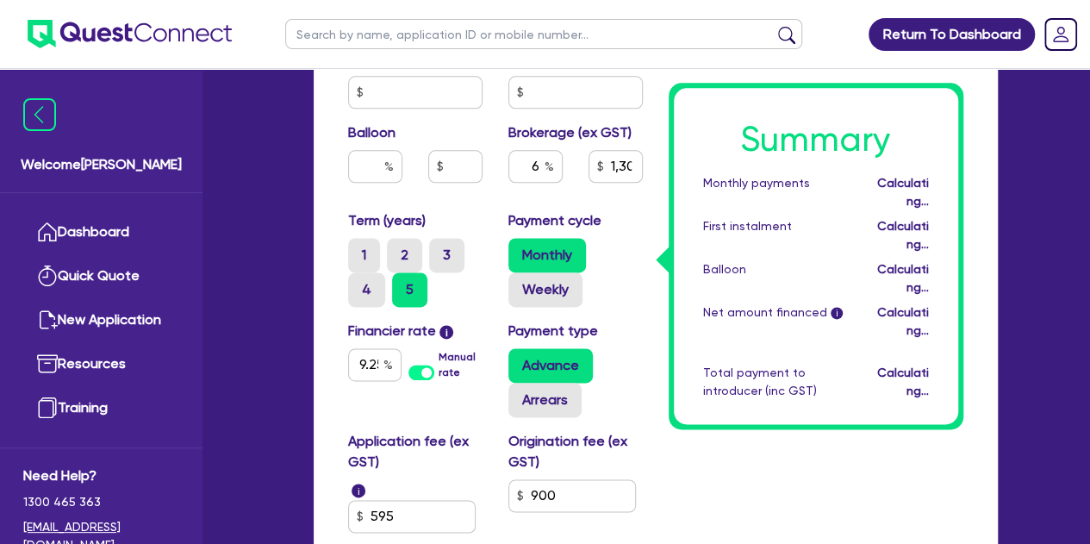
click at [493, 184] on div "Balloon" at bounding box center [415, 159] width 160 height 74
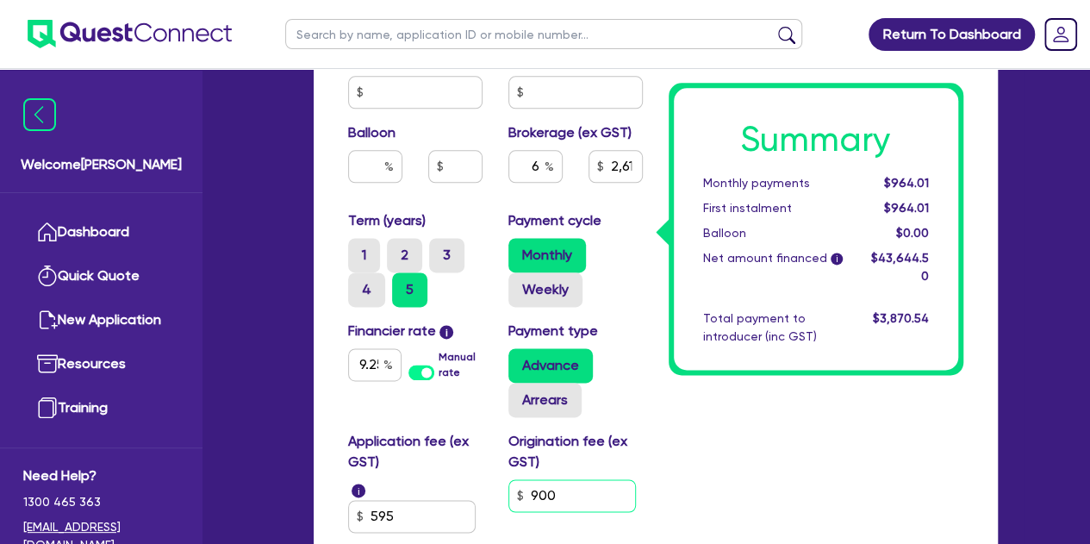
click at [563, 489] on input "900" at bounding box center [573, 495] width 128 height 33
click at [692, 460] on div "Summary Monthly payments $964.01 First instalment $964.01 Balloon $0.00 Net amo…" at bounding box center [816, 2] width 321 height 1282
click at [692, 460] on div "Summary Monthly payments $942.15 First instalment $942.15 Balloon $0.00 Net amo…" at bounding box center [816, 2] width 321 height 1282
click at [542, 490] on input "text" at bounding box center [573, 495] width 128 height 33
click at [769, 416] on div "Summary Monthly payments $942.15 First instalment $942.15 Balloon $0.00 Net amo…" at bounding box center [816, 2] width 321 height 1282
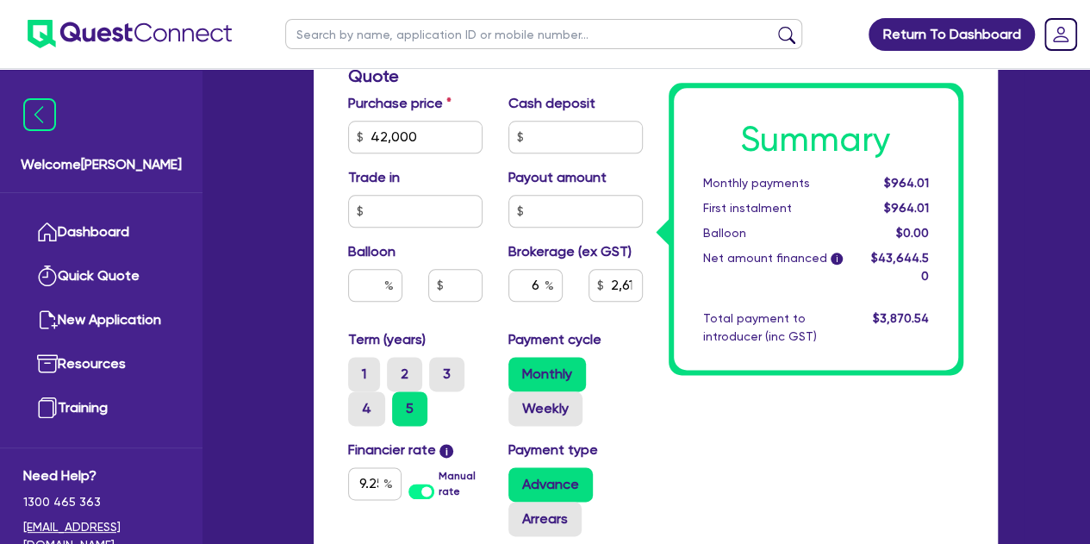
scroll to position [904, 0]
click at [539, 293] on input "6" at bounding box center [536, 286] width 54 height 33
click at [517, 303] on div "2" at bounding box center [536, 293] width 80 height 47
click at [544, 288] on input "2" at bounding box center [536, 286] width 54 height 33
click at [465, 323] on div "Purchase price 42,000 Cash deposit Trade in Payout amount Balloon Brokerage (ex…" at bounding box center [495, 212] width 321 height 236
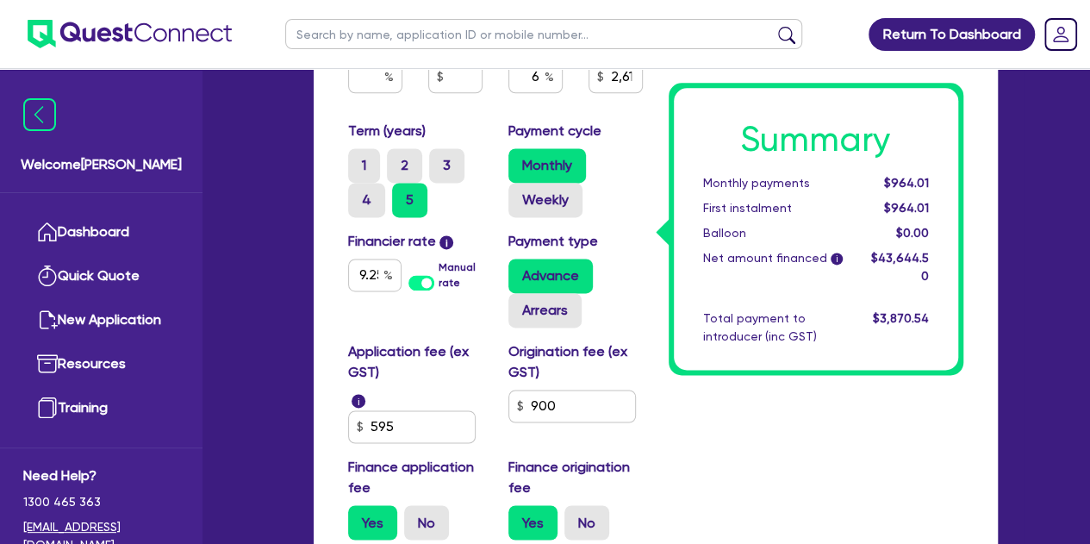
scroll to position [1115, 0]
click at [372, 276] on input "9.25" at bounding box center [374, 274] width 53 height 33
click at [373, 272] on input "12.95" at bounding box center [374, 274] width 53 height 33
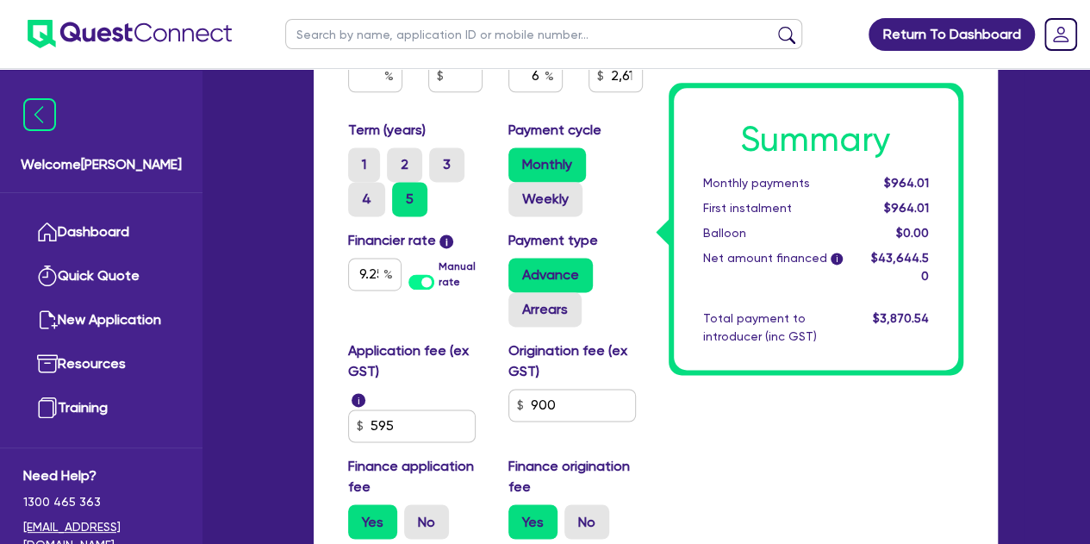
drag, startPoint x: 384, startPoint y: 270, endPoint x: 371, endPoint y: 275, distance: 14.7
click at [371, 275] on div "9.25" at bounding box center [374, 274] width 53 height 33
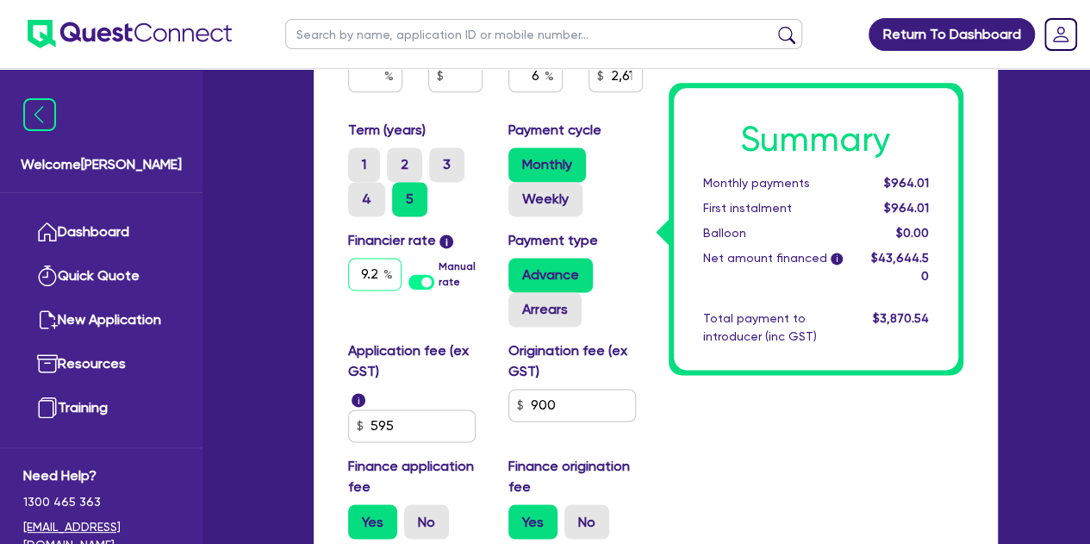
click at [371, 275] on input "9.2" at bounding box center [374, 274] width 53 height 33
click at [374, 272] on input "12.96" at bounding box center [374, 274] width 53 height 33
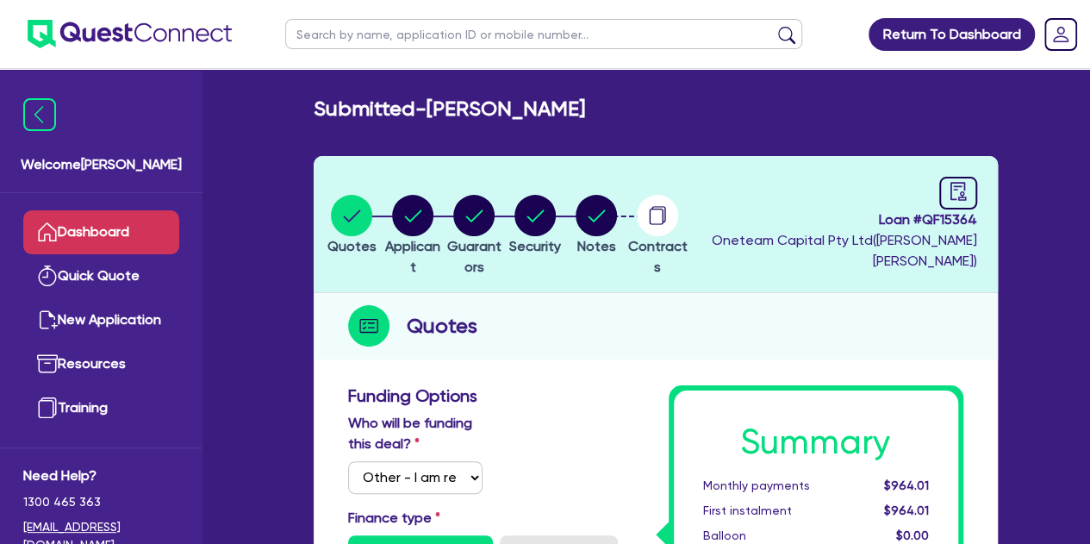
click at [112, 225] on link "Dashboard" at bounding box center [101, 232] width 156 height 44
